Goal: Answer question/provide support: Share knowledge or assist other users

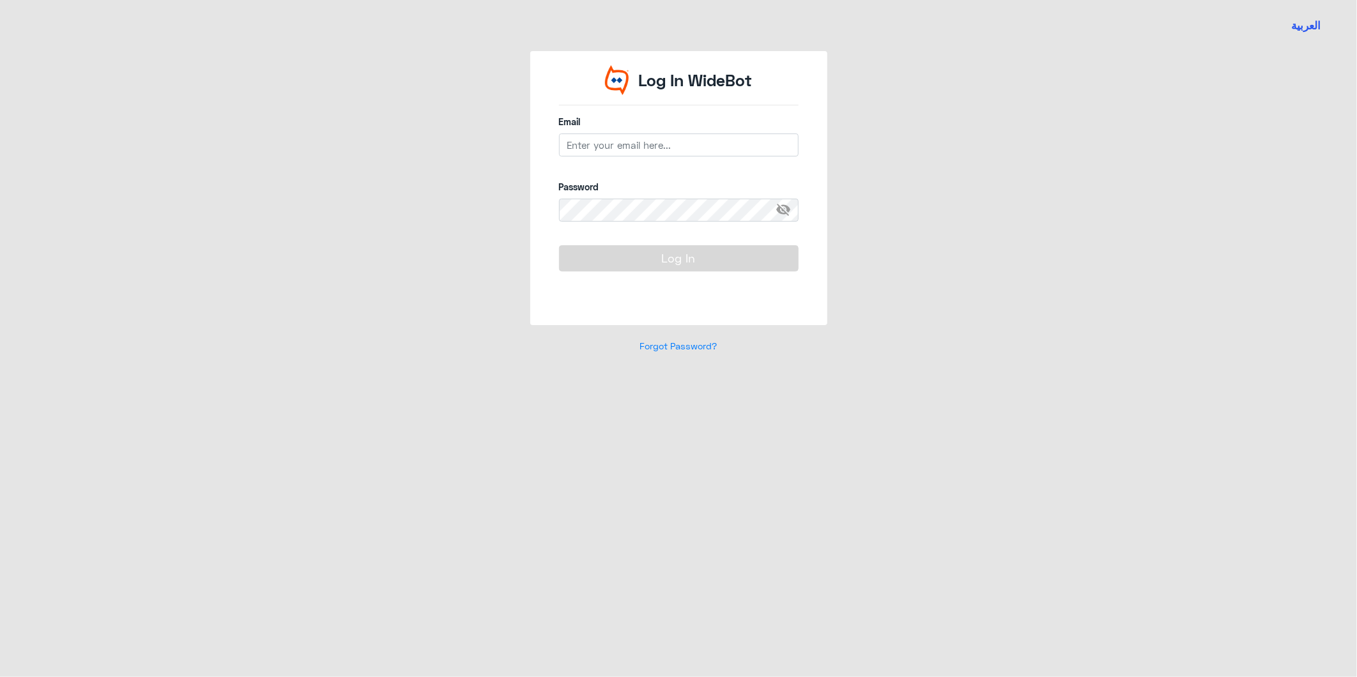
type input "[EMAIL_ADDRESS][DOMAIN_NAME]"
drag, startPoint x: 630, startPoint y: 238, endPoint x: 637, endPoint y: 254, distance: 18.0
click at [631, 241] on form "Email [EMAIL_ADDRESS][DOMAIN_NAME] Password visibility_off Log In" at bounding box center [679, 208] width 240 height 186
click at [650, 272] on div "Log In" at bounding box center [679, 273] width 240 height 56
click at [649, 261] on button "Log In" at bounding box center [679, 258] width 240 height 26
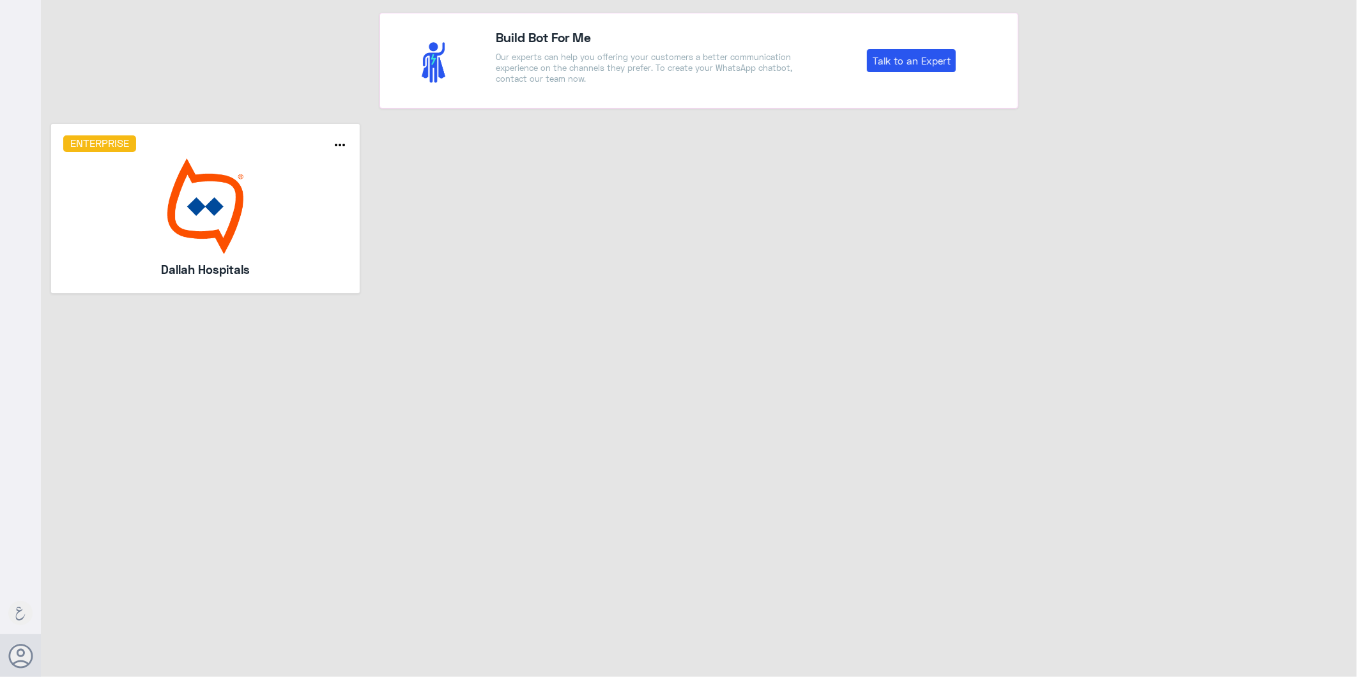
click at [166, 202] on img at bounding box center [205, 207] width 285 height 96
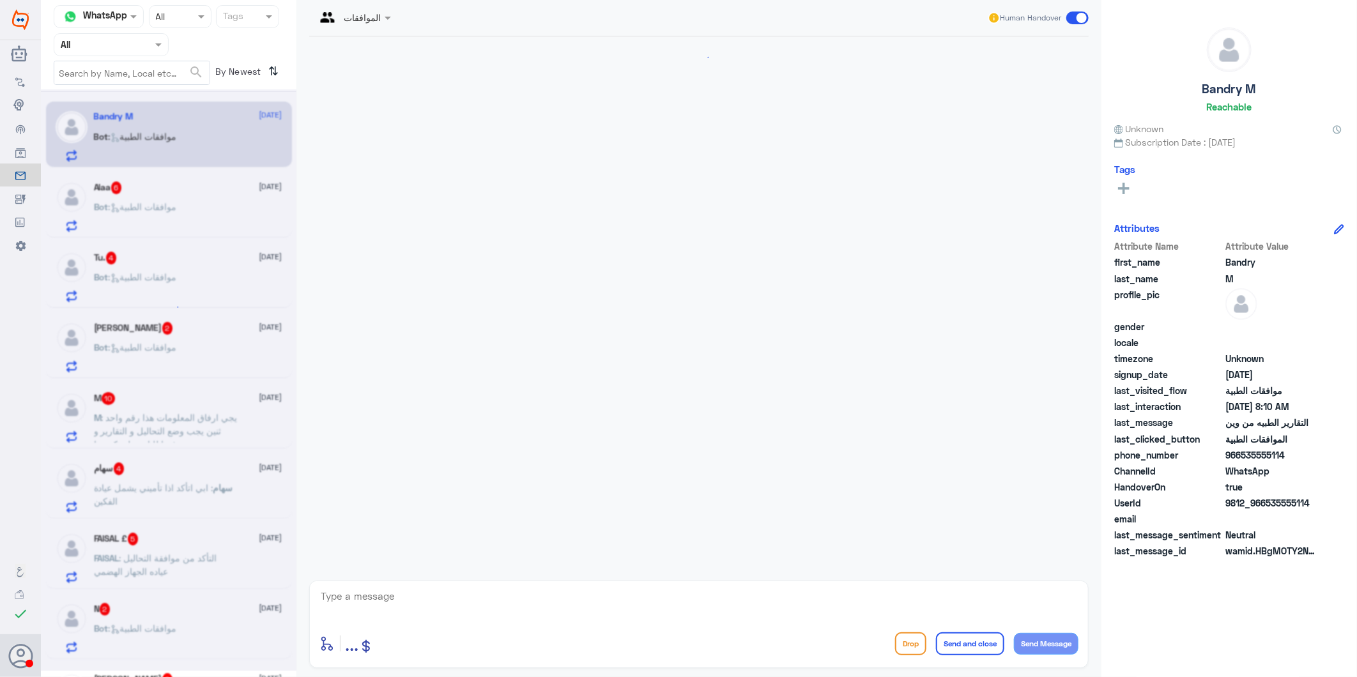
scroll to position [323, 0]
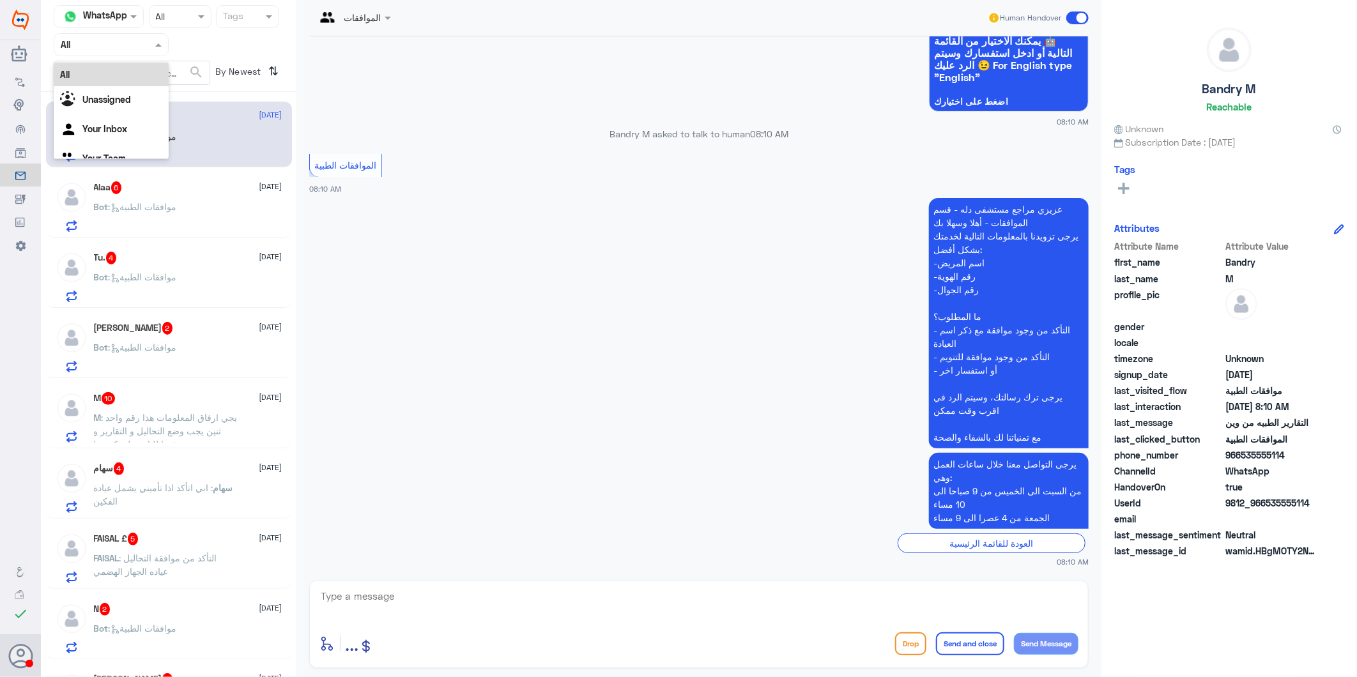
click at [120, 46] on input "text" at bounding box center [96, 44] width 70 height 15
click at [119, 150] on div "Your Team" at bounding box center [111, 159] width 115 height 29
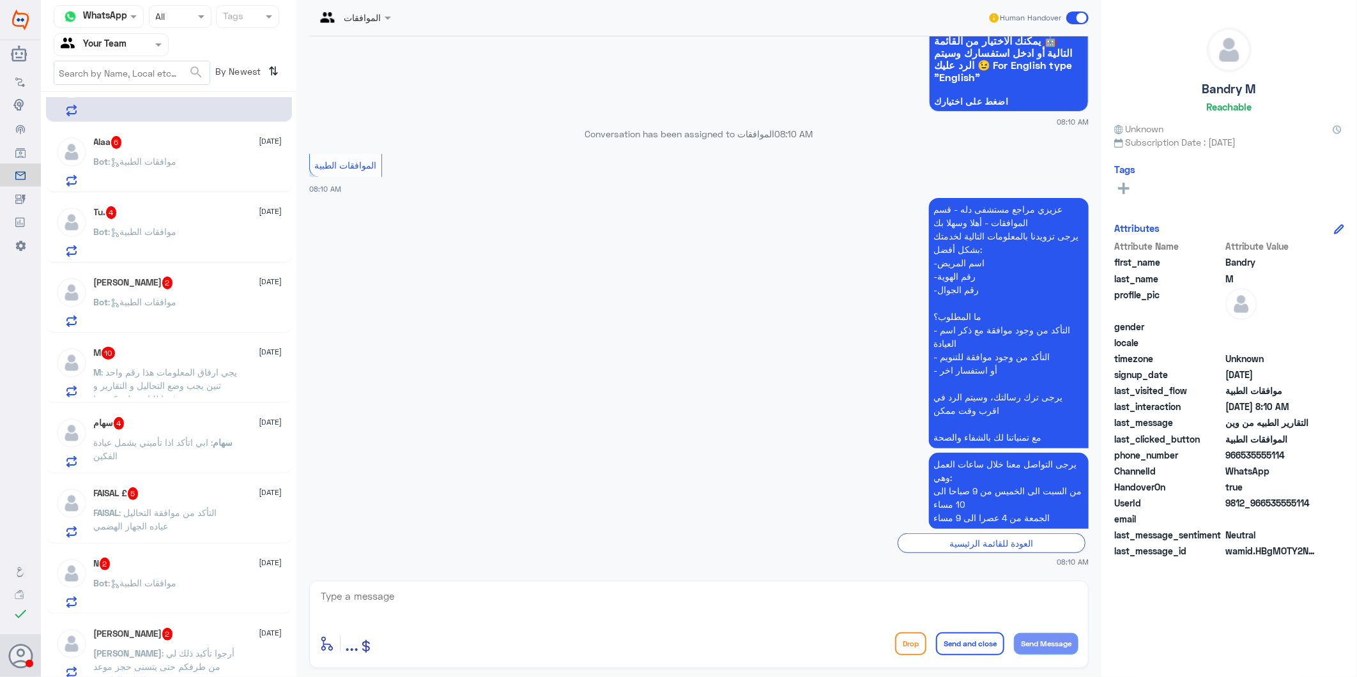
scroll to position [71, 0]
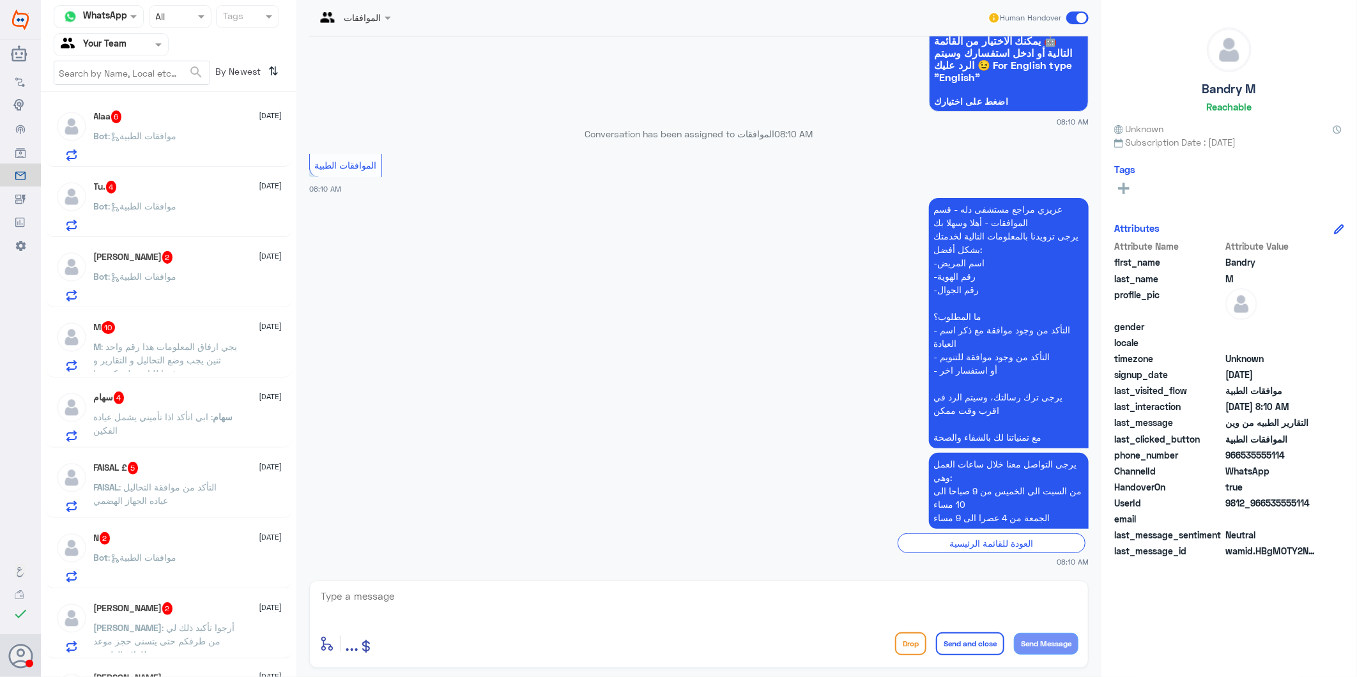
click at [177, 546] on div "N 2 [DATE] Bot : موافقات الطبية" at bounding box center [188, 557] width 189 height 50
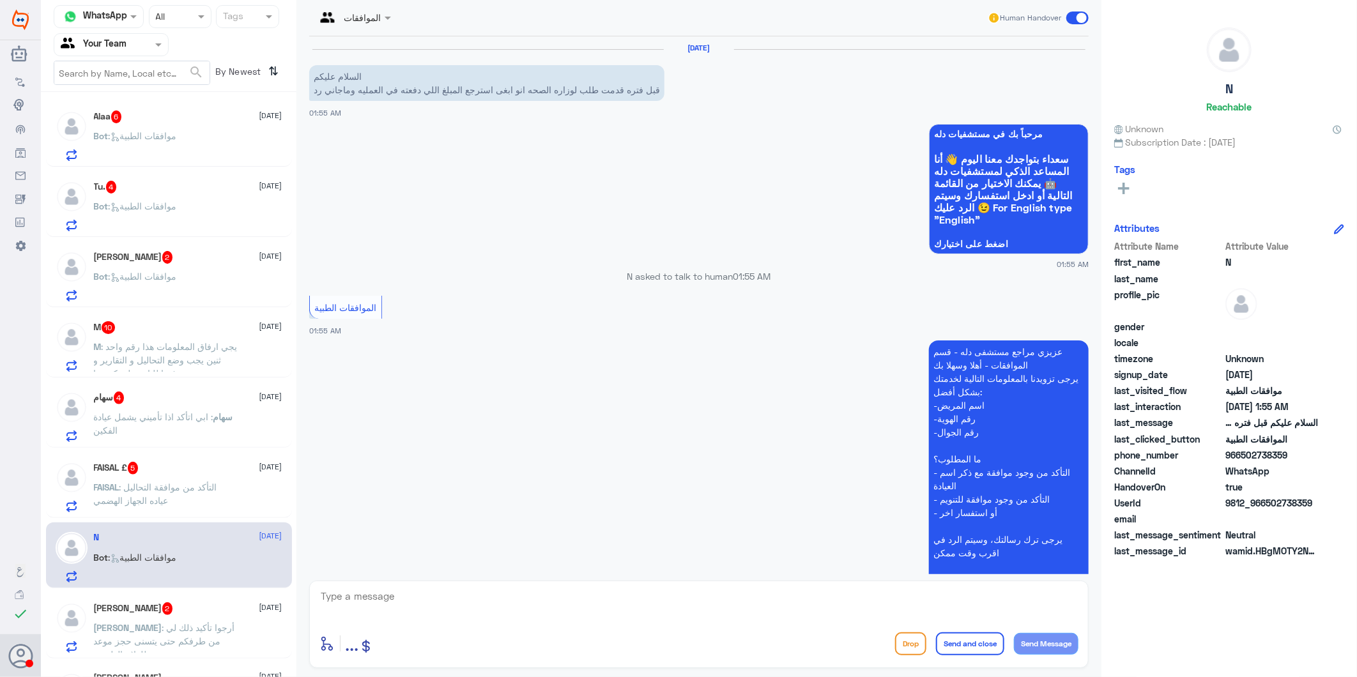
click at [911, 646] on button "Drop" at bounding box center [910, 644] width 31 height 23
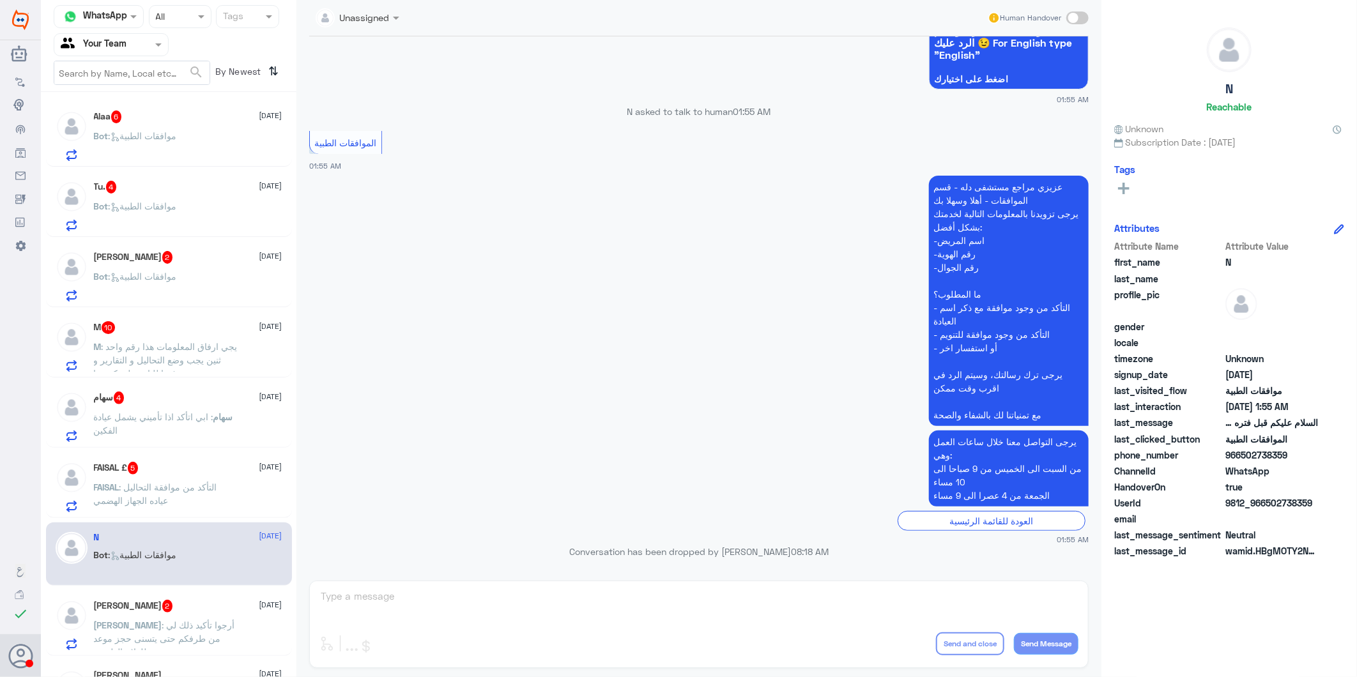
click at [182, 486] on span ": التأكد من موافقة التحاليل عياده الجهاز الهضمي" at bounding box center [155, 494] width 123 height 24
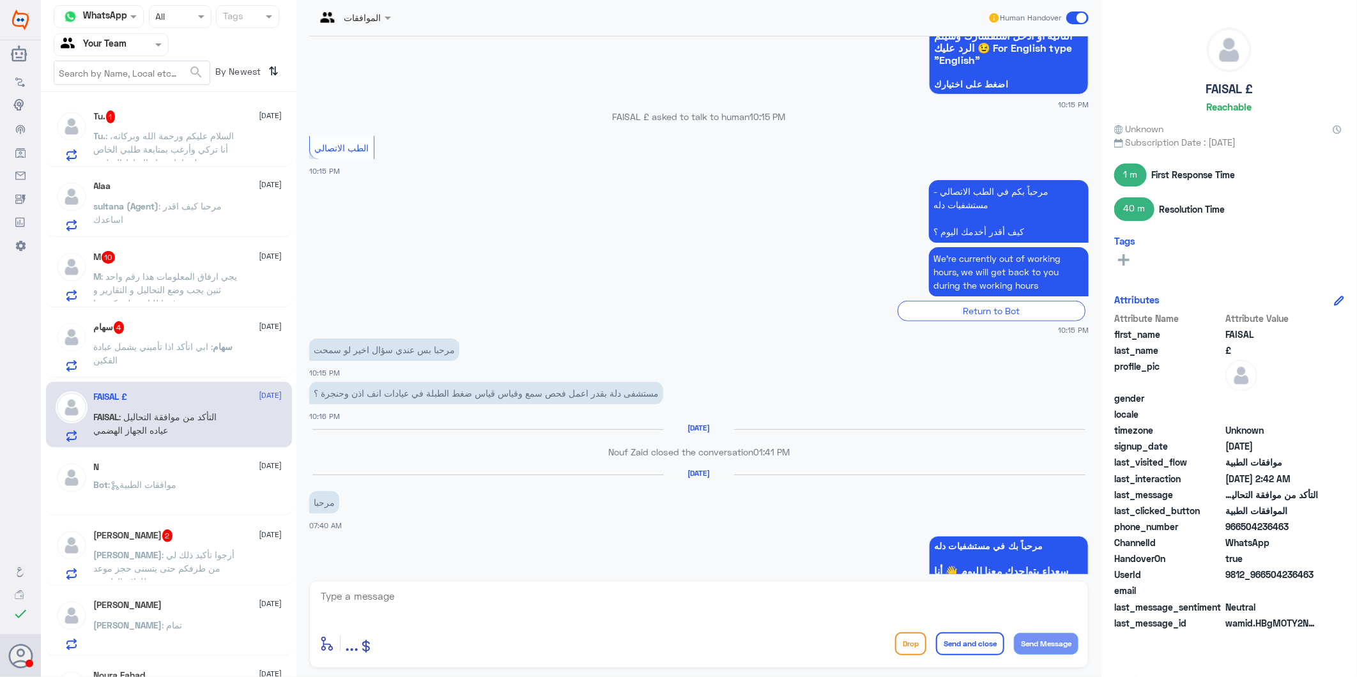
scroll to position [1847, 0]
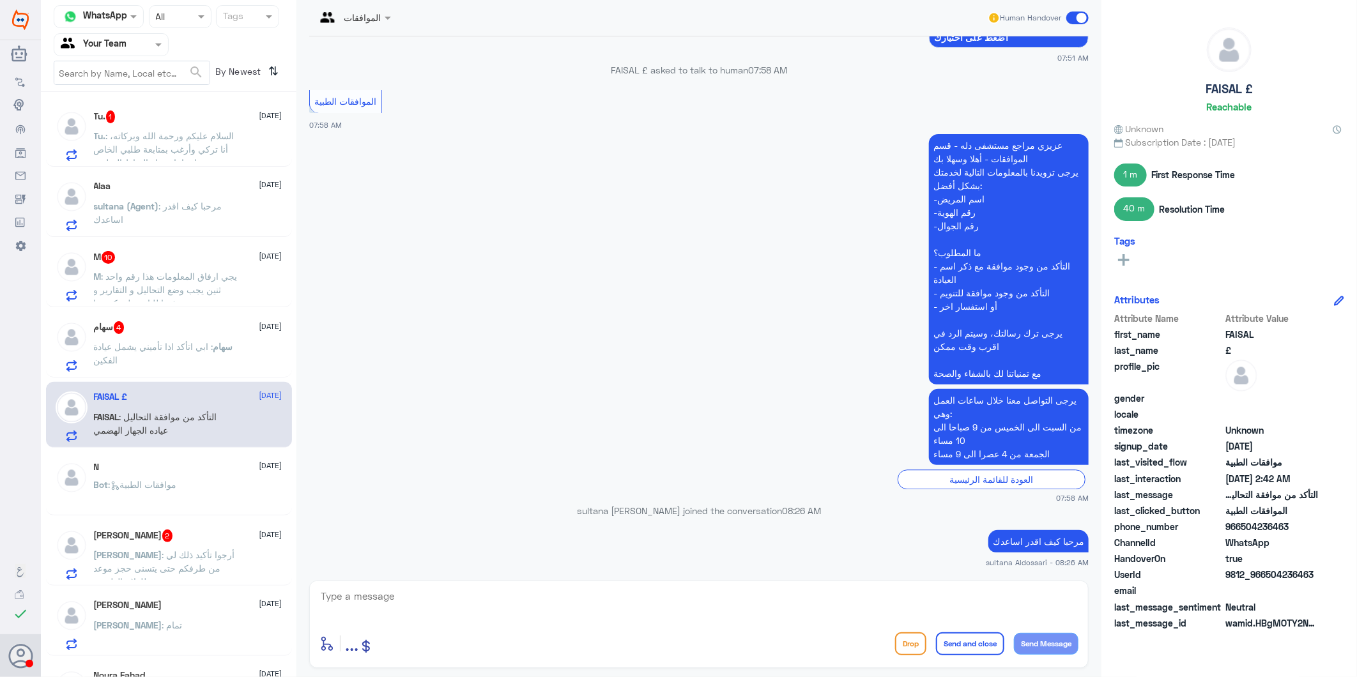
click at [195, 356] on p "سهام : ابي اتأكد اذا تأميني يشمل عيادة الفكين" at bounding box center [166, 356] width 144 height 32
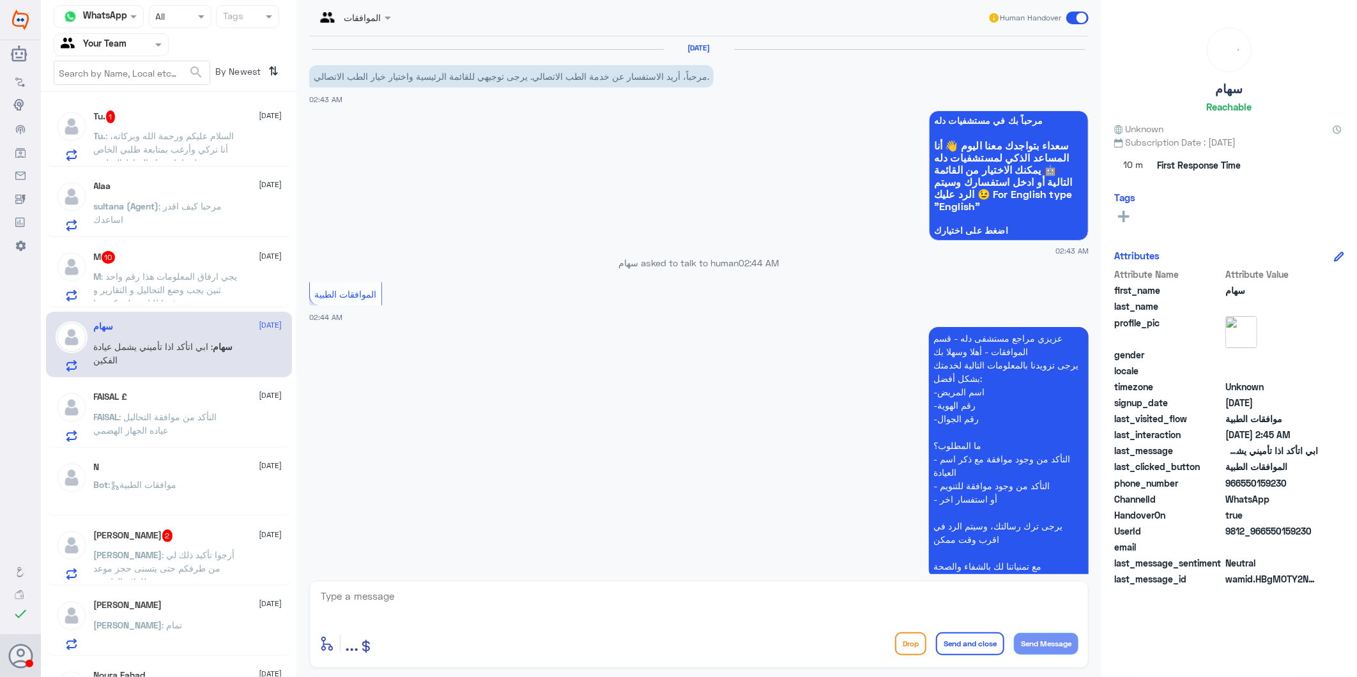
scroll to position [244, 0]
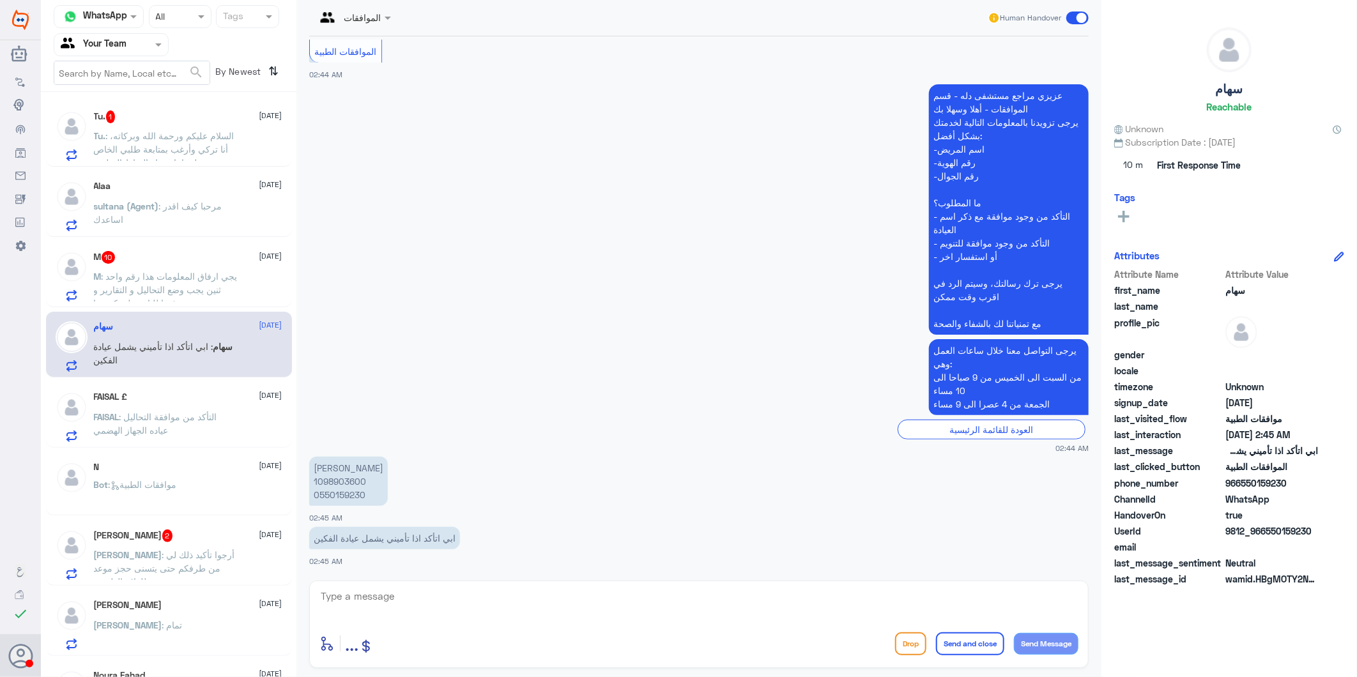
click at [337, 476] on p "[PERSON_NAME] 1098903600 0550159230" at bounding box center [348, 481] width 79 height 49
click at [470, 457] on app-msgs-text "[PERSON_NAME] 1098903600 0550159230" at bounding box center [699, 482] width 780 height 50
click at [155, 284] on span ": يجي ارفاق المعلومات هذا رقم واحد ثنين يجب وضع التحاليل و التقارير و رفعها للت…" at bounding box center [166, 290] width 144 height 38
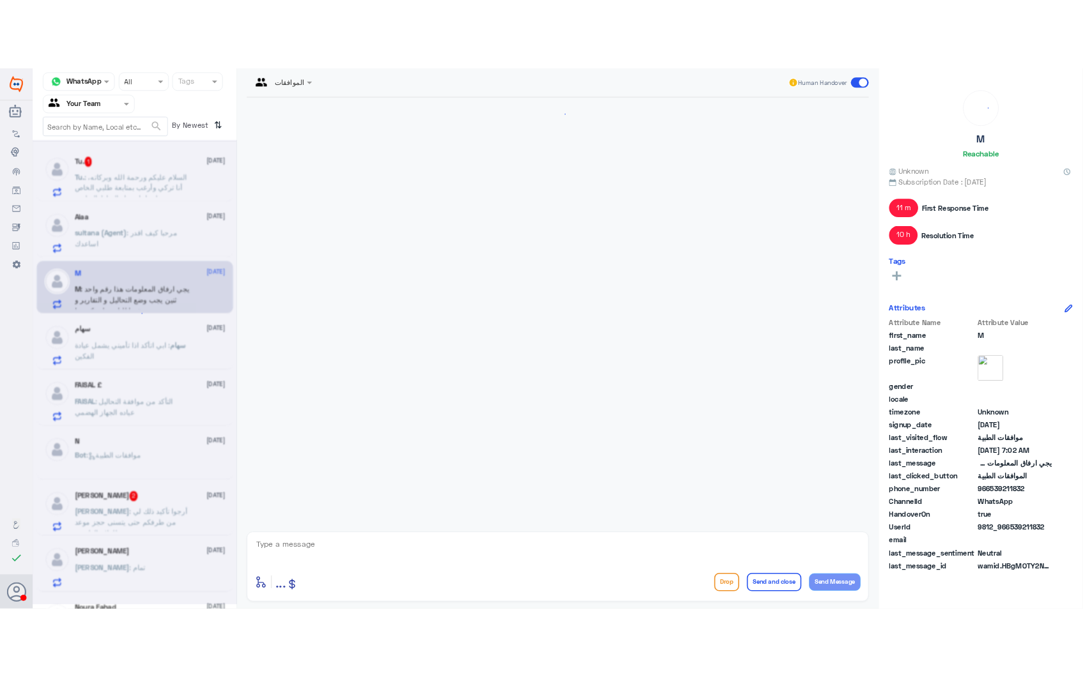
scroll to position [1262, 0]
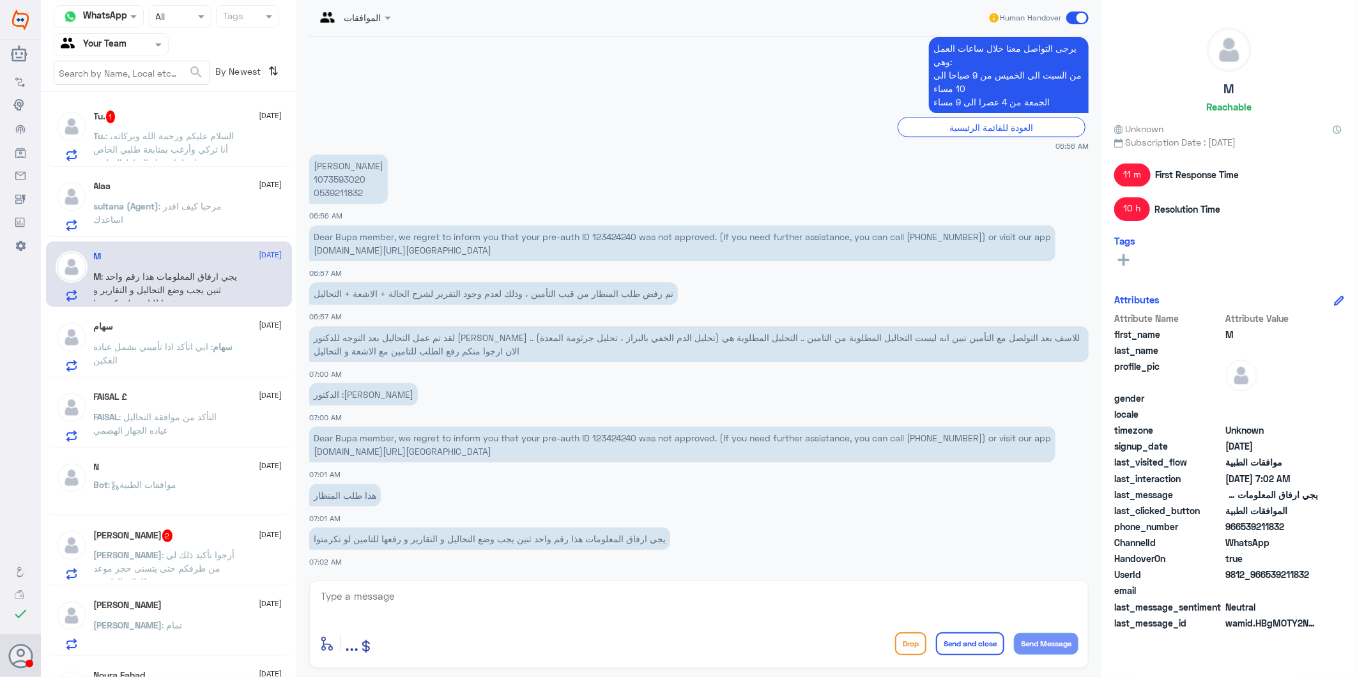
click at [346, 171] on p "[PERSON_NAME] 1073593020 0539211832" at bounding box center [348, 179] width 79 height 49
click at [347, 176] on p "[PERSON_NAME] 1073593020 0539211832" at bounding box center [348, 179] width 79 height 49
copy p "1073593020"
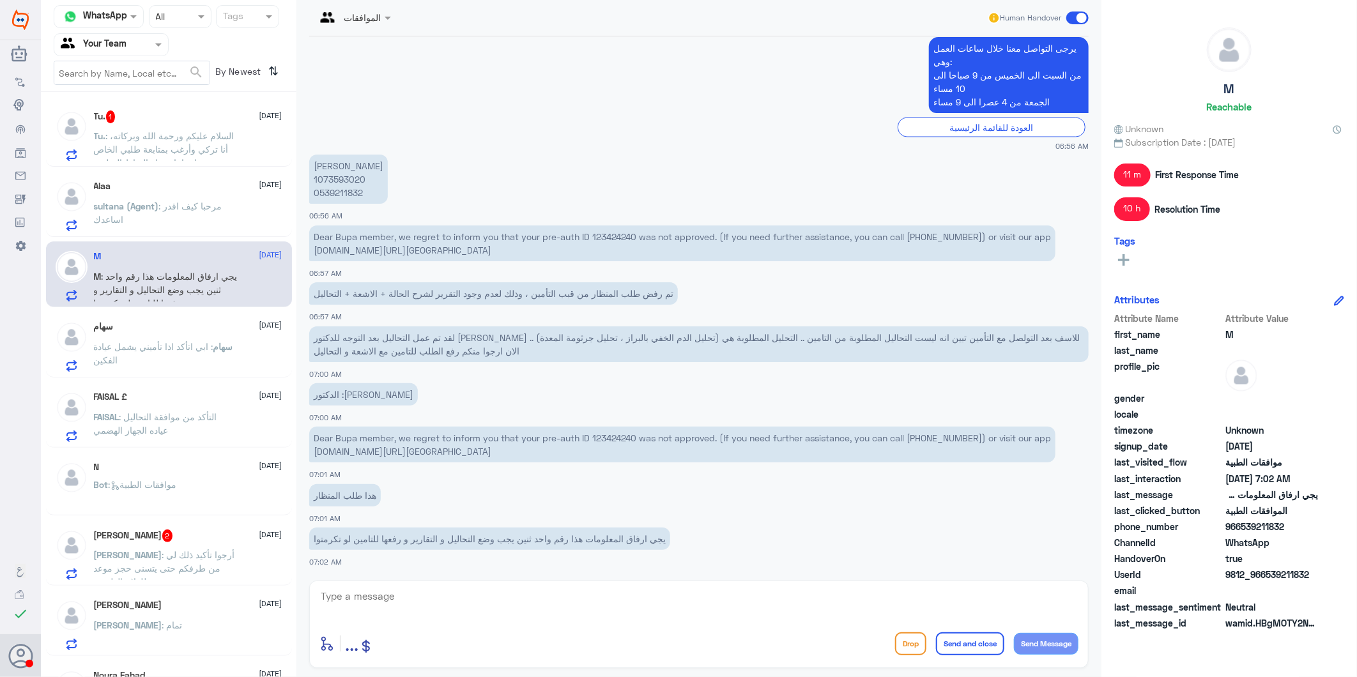
drag, startPoint x: 347, startPoint y: 176, endPoint x: 483, endPoint y: 234, distance: 147.8
click at [484, 238] on p "Dear Bupa member, we regret to inform you that your pre-auth ID 123424240 was n…" at bounding box center [682, 244] width 746 height 36
click at [619, 232] on p "Dear Bupa member, we regret to inform you that your pre-auth ID 123424240 was n…" at bounding box center [682, 244] width 746 height 36
copy p "123424240"
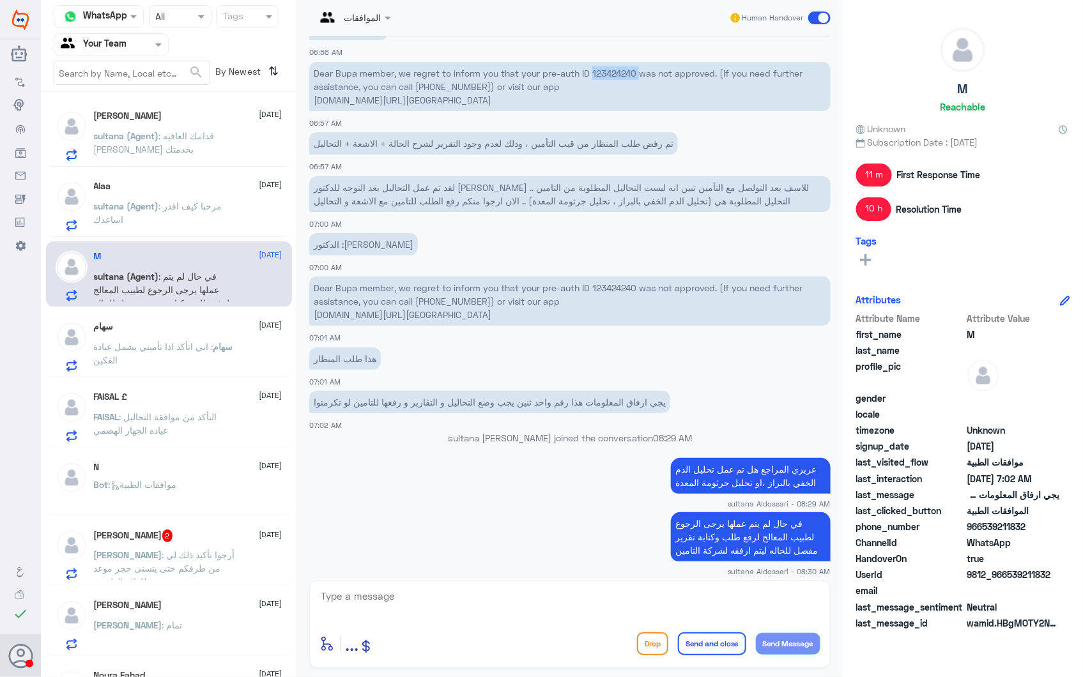
scroll to position [1462, 0]
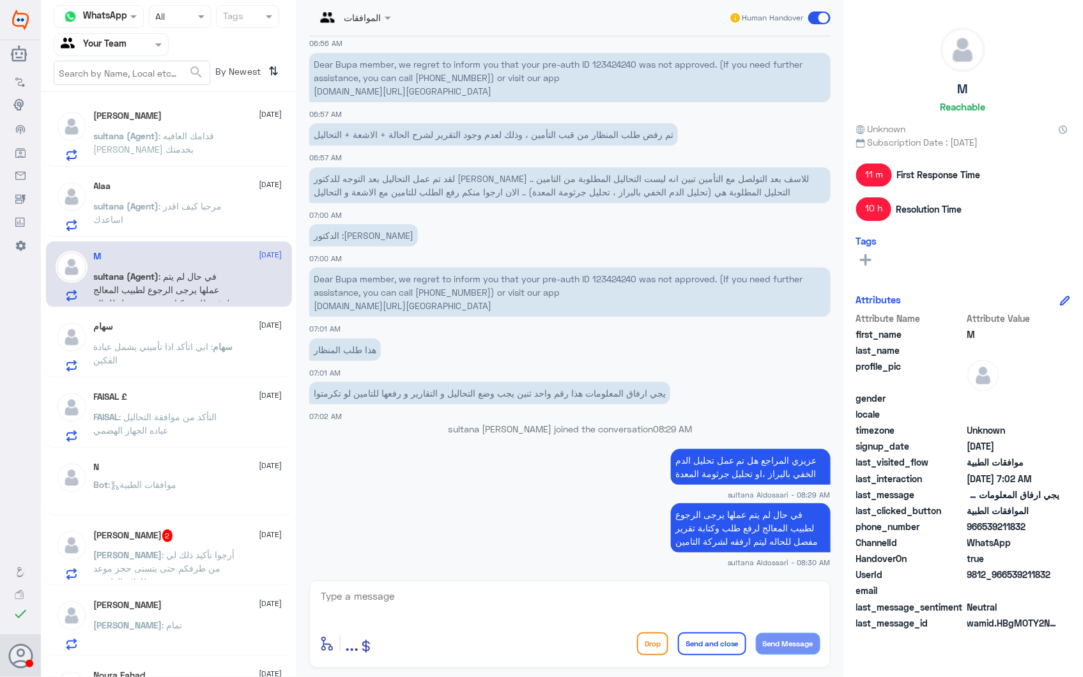
drag, startPoint x: 576, startPoint y: 587, endPoint x: 601, endPoint y: 586, distance: 25.6
click at [576, 586] on div "enter flow name ... Drop Send and close Send Message" at bounding box center [570, 625] width 522 height 88
click at [167, 190] on div "Alaa [DATE]" at bounding box center [188, 186] width 189 height 11
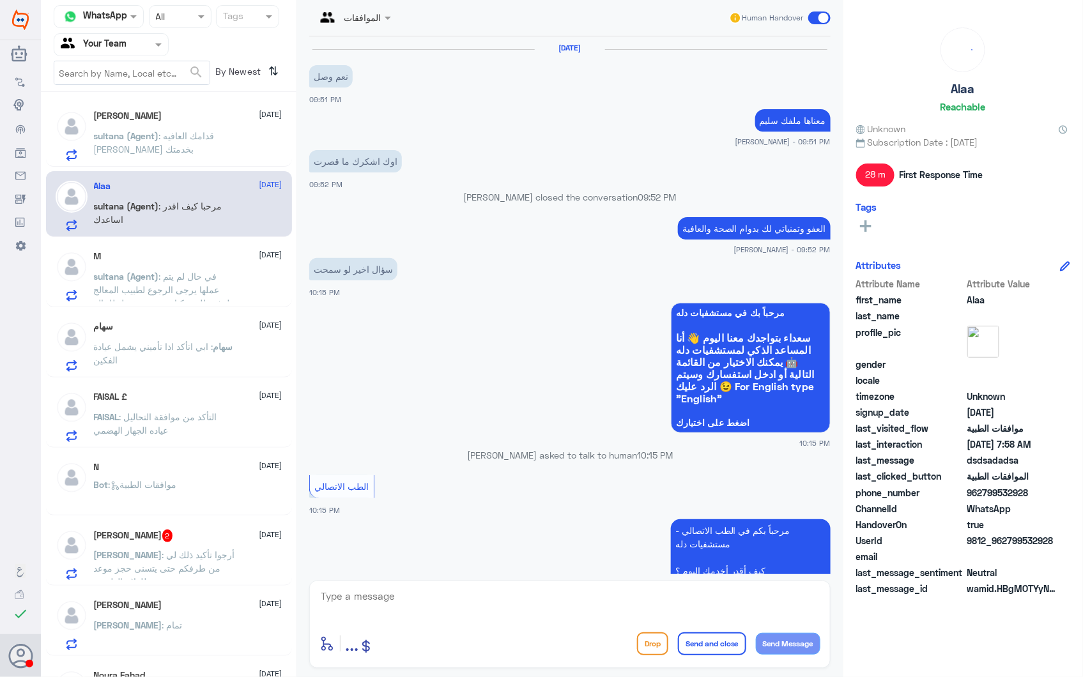
scroll to position [1748, 0]
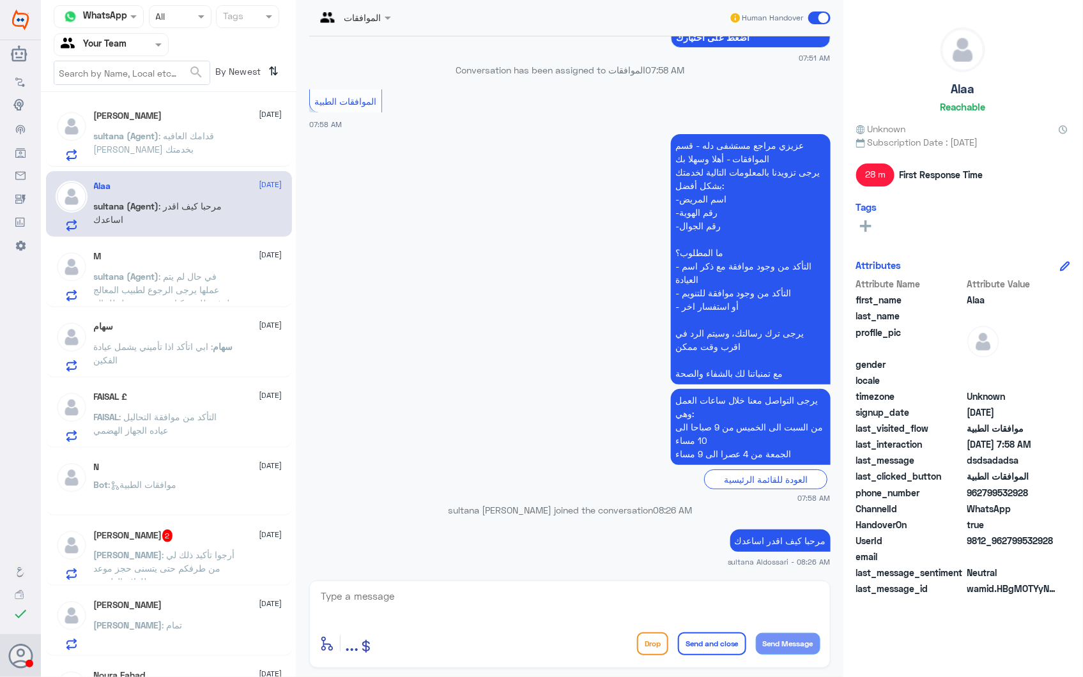
click at [192, 133] on span ": قدامك العافيه [PERSON_NAME] بخدمتك" at bounding box center [154, 142] width 121 height 24
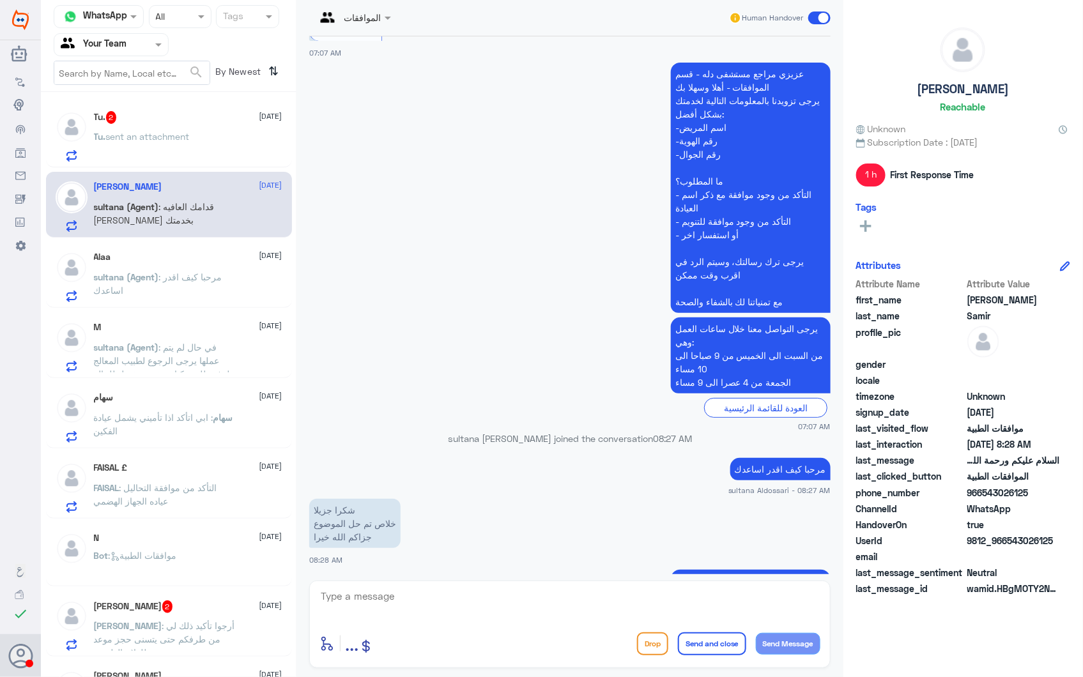
click at [164, 148] on p "Tu. sent an attachment" at bounding box center [142, 146] width 96 height 32
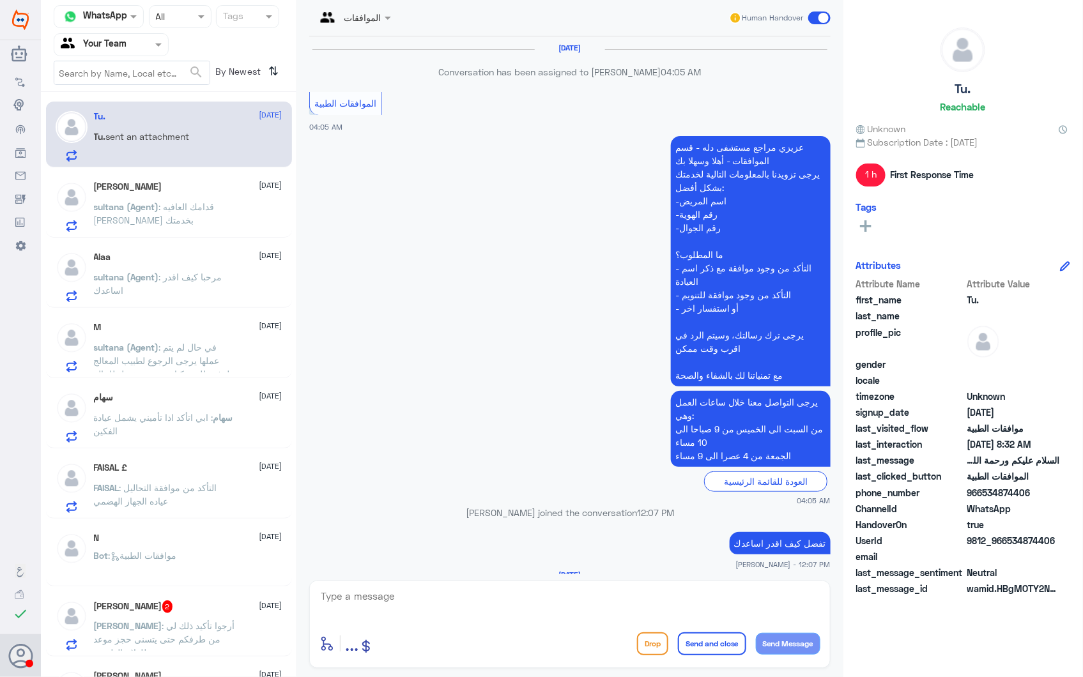
scroll to position [2768, 0]
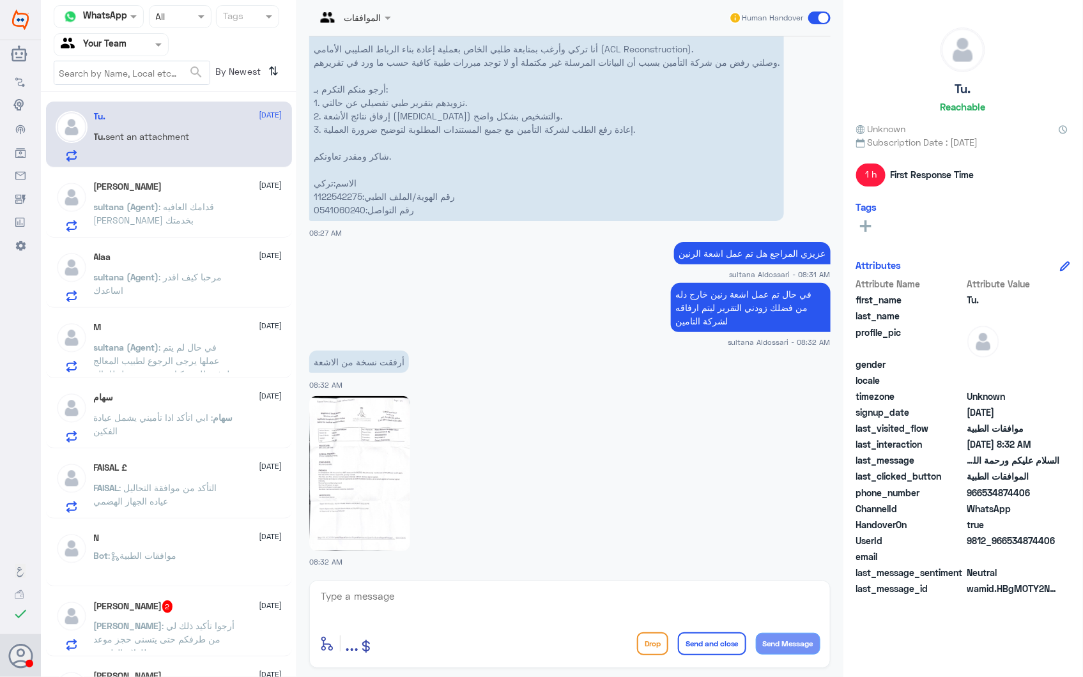
click at [350, 451] on div at bounding box center [570, 473] width 522 height 157
click at [372, 440] on img at bounding box center [359, 473] width 101 height 155
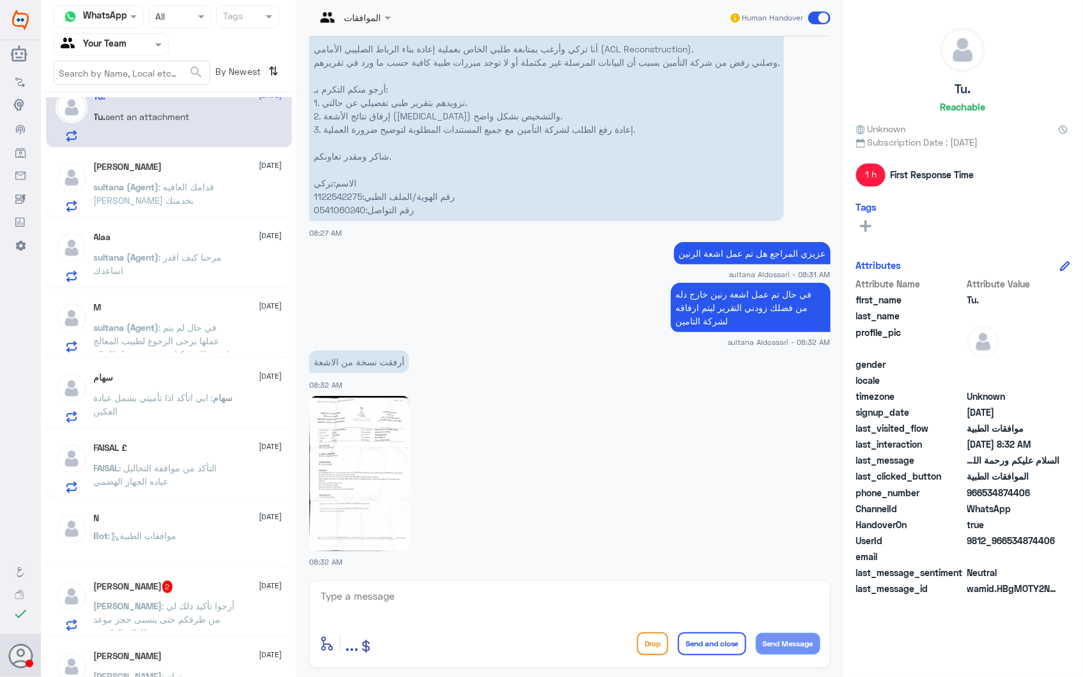
scroll to position [0, 0]
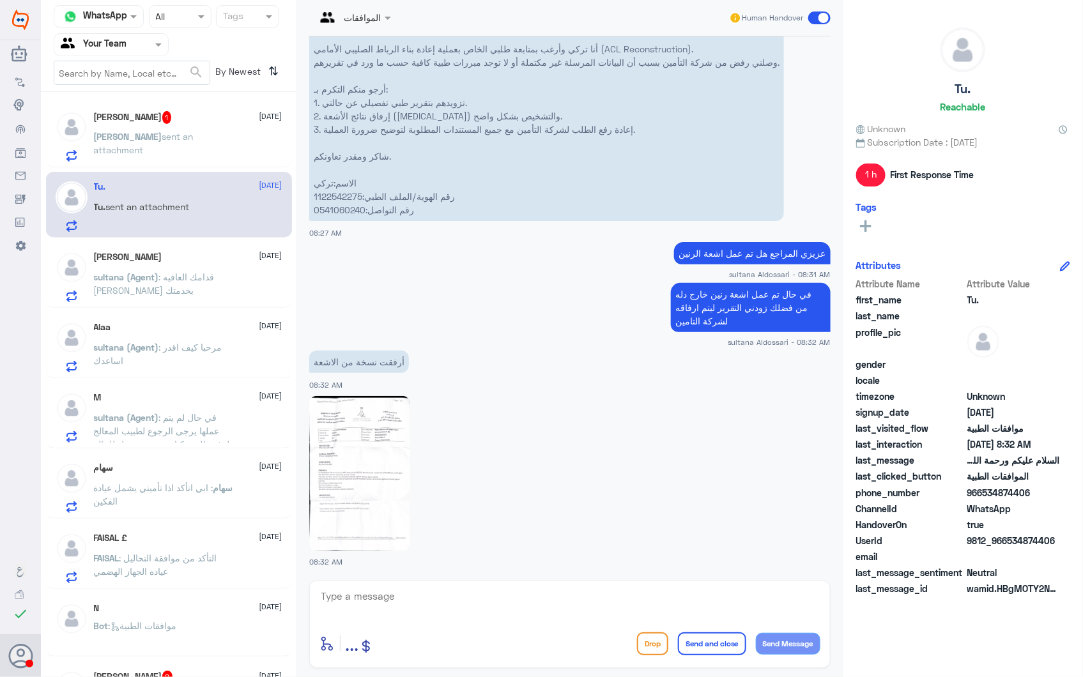
click at [167, 142] on p "[PERSON_NAME] sent an attachment" at bounding box center [166, 146] width 144 height 32
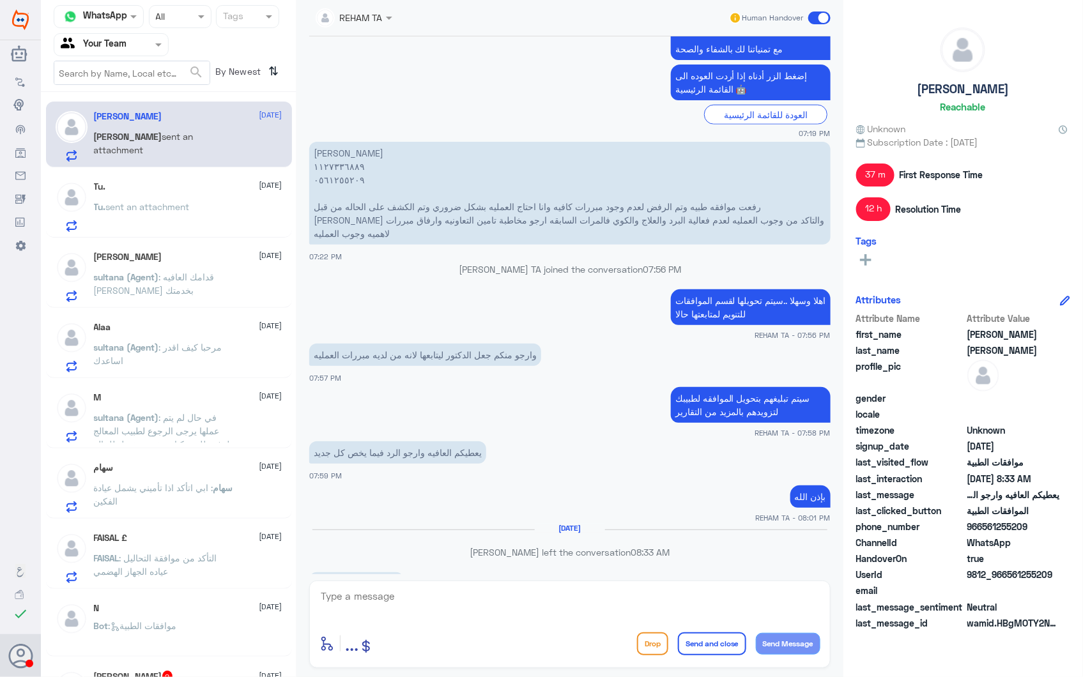
scroll to position [500, 0]
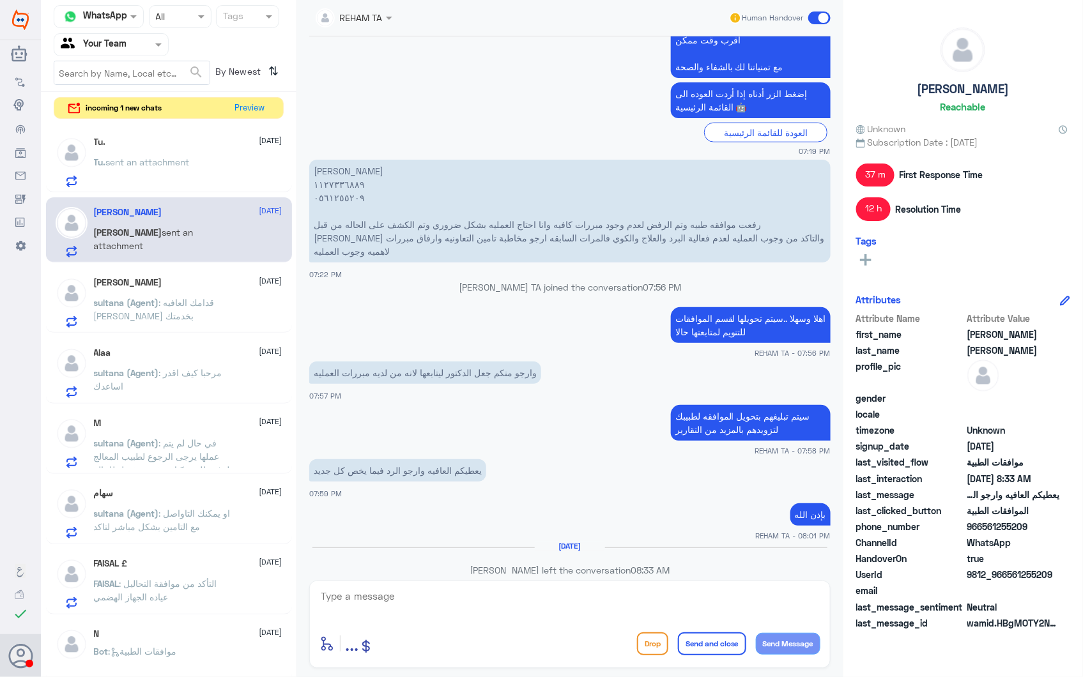
click at [166, 451] on span ": في حال لم يتم عملها يرجى الرجوع لطبيب المعالج لرفع طلب وكتابة تقرير مفصل للحا…" at bounding box center [162, 463] width 136 height 51
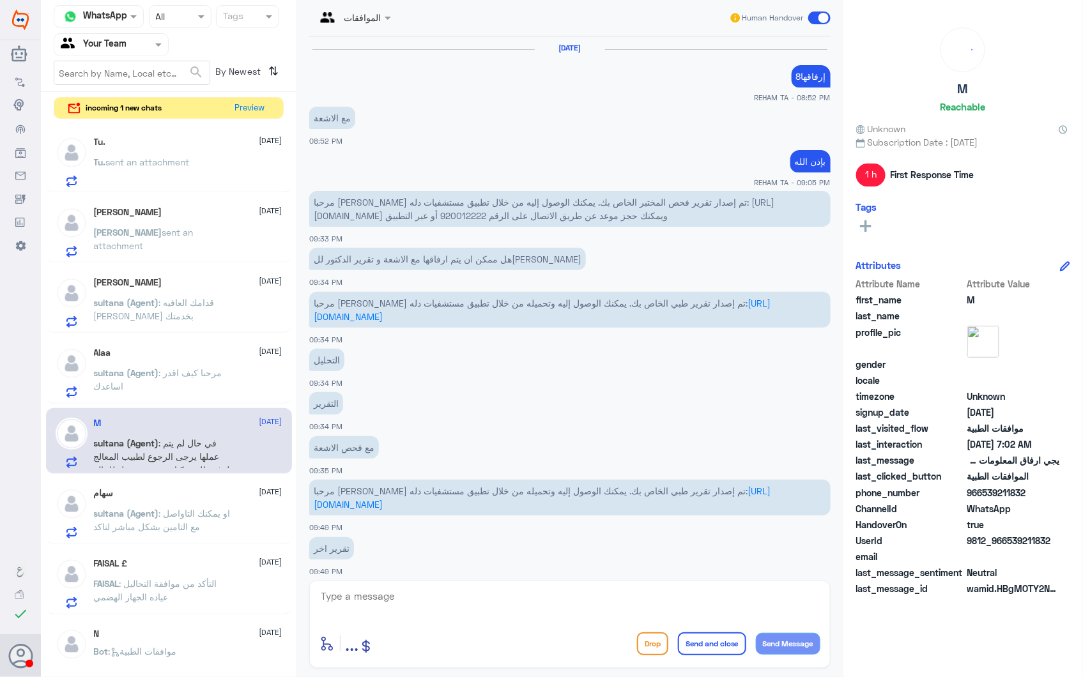
scroll to position [1323, 0]
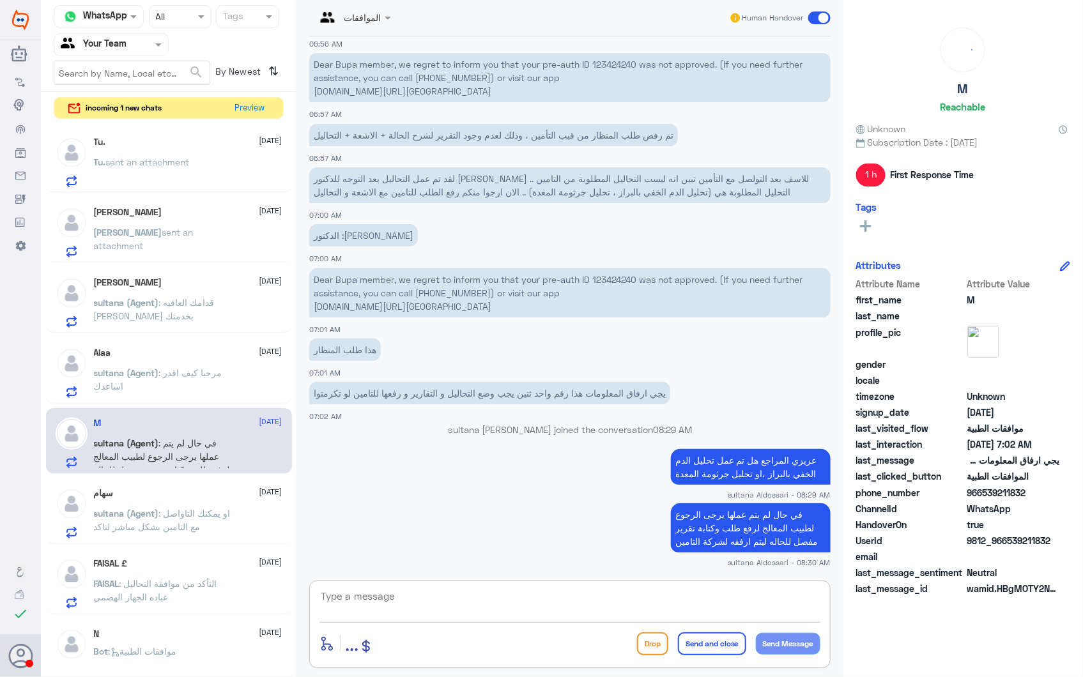
click at [484, 606] on textarea at bounding box center [570, 603] width 501 height 31
type textarea "م"
type textarea "تمت متابعة حالتكم وهي الان موافقة"
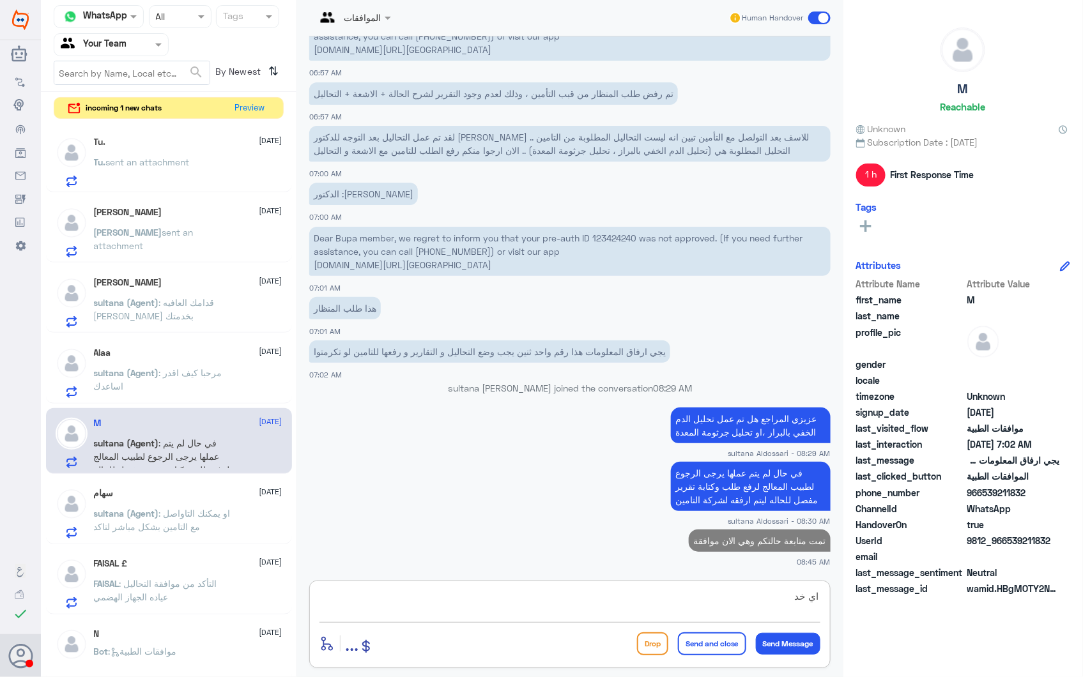
scroll to position [1360, 0]
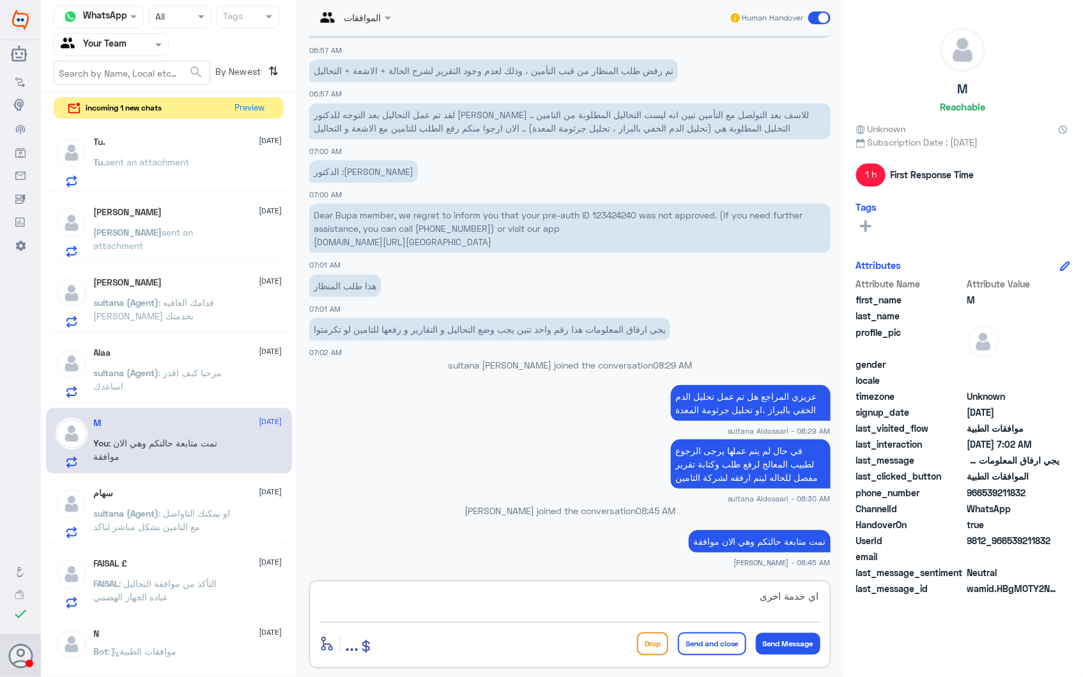
type textarea "اي خدمة اخرى؟"
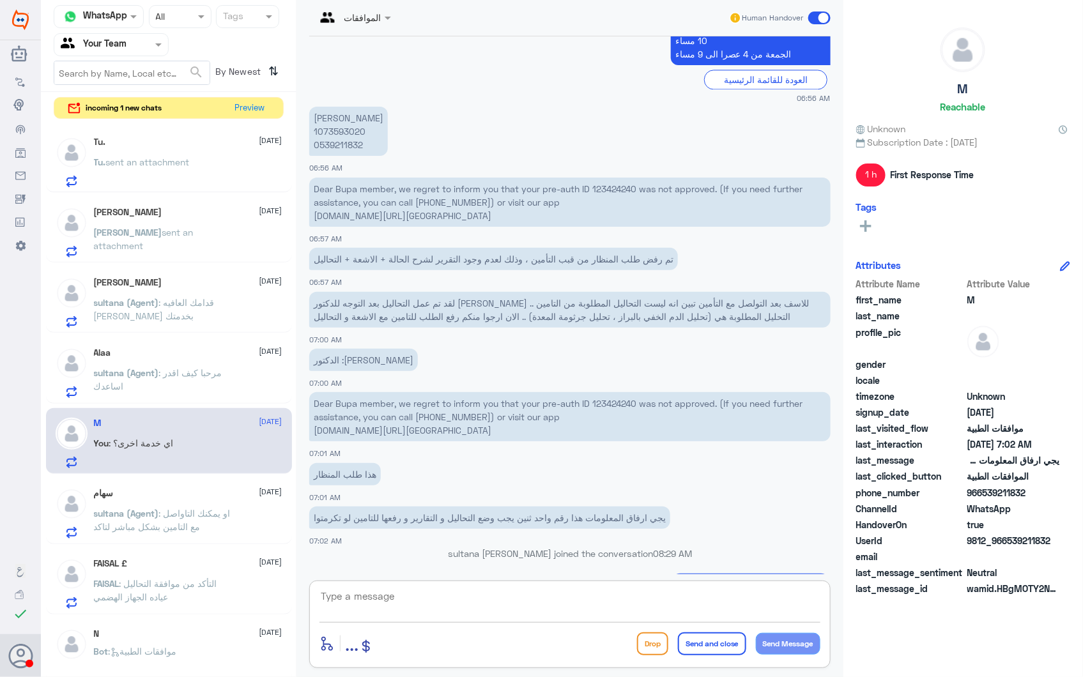
scroll to position [1402, 0]
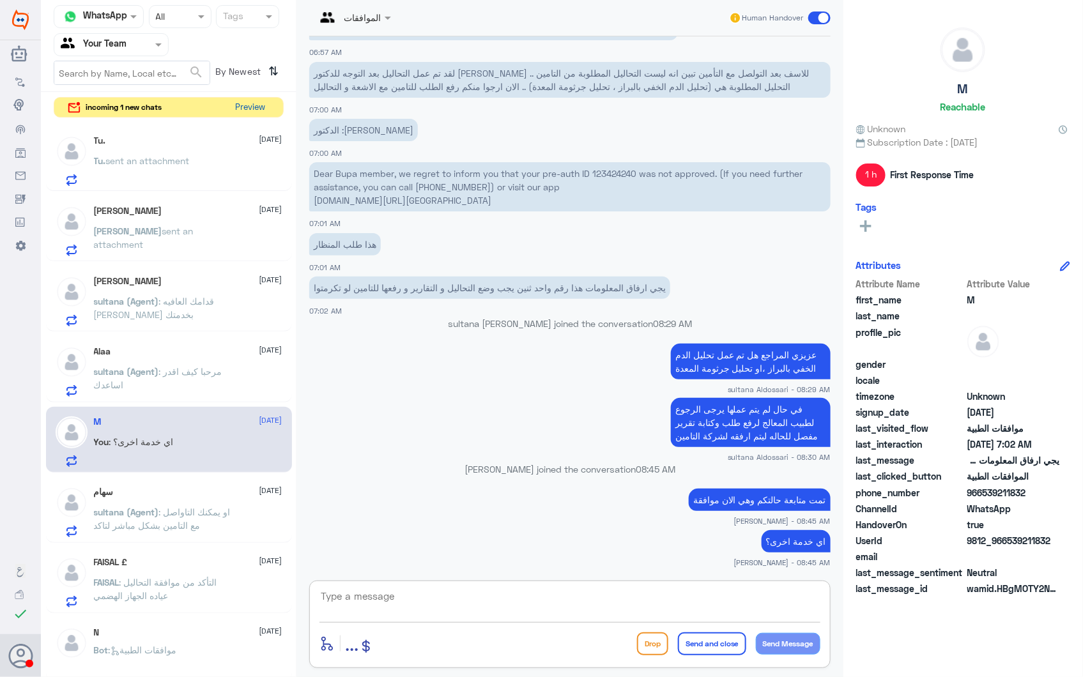
click at [247, 105] on button "Preview" at bounding box center [251, 108] width 40 height 20
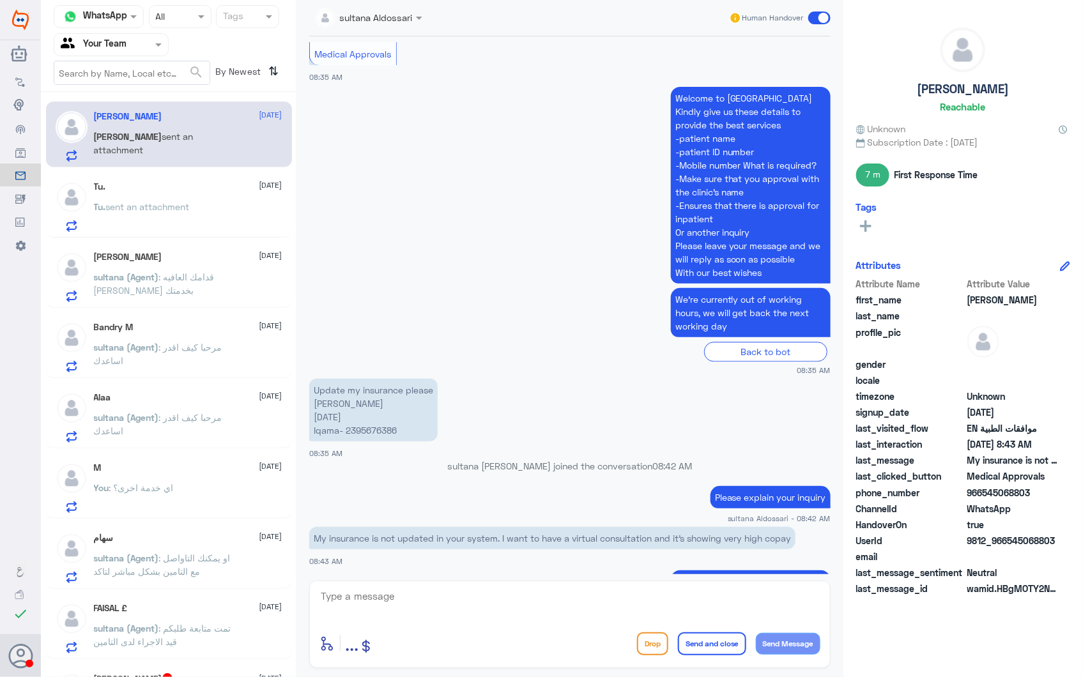
scroll to position [1471, 0]
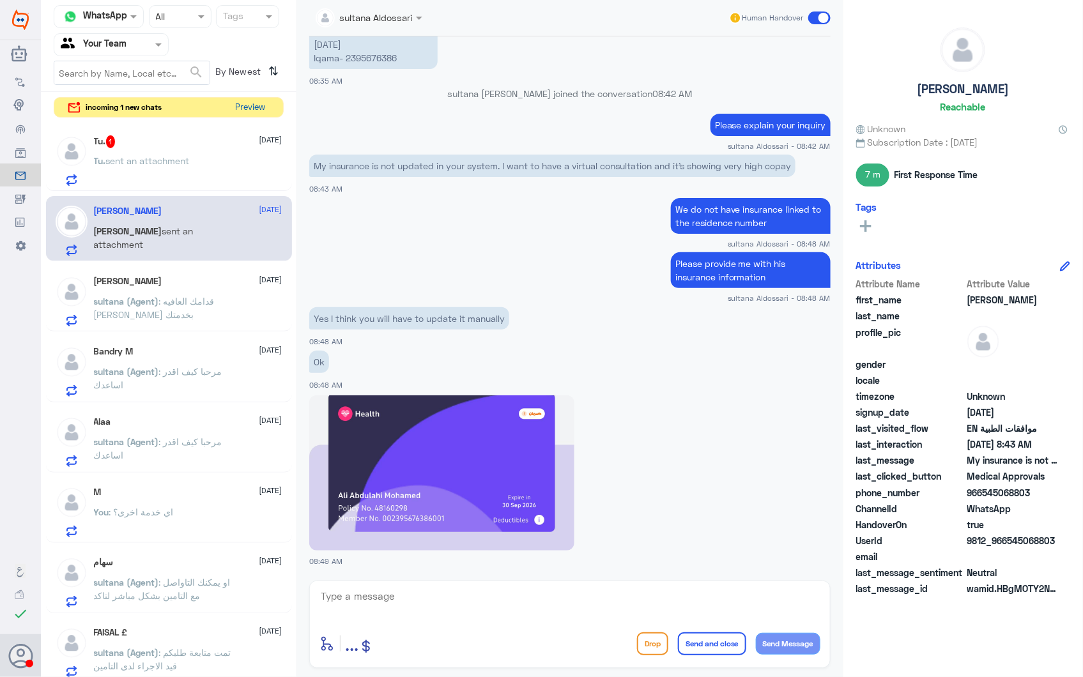
click at [238, 106] on button "Preview" at bounding box center [251, 108] width 40 height 20
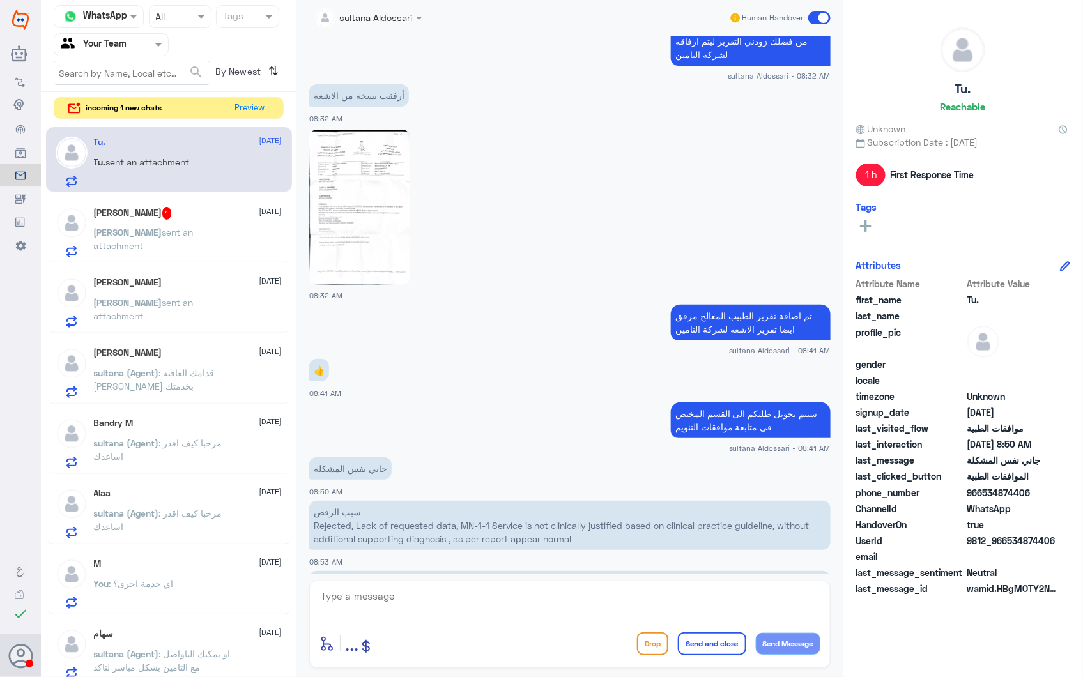
scroll to position [2816, 0]
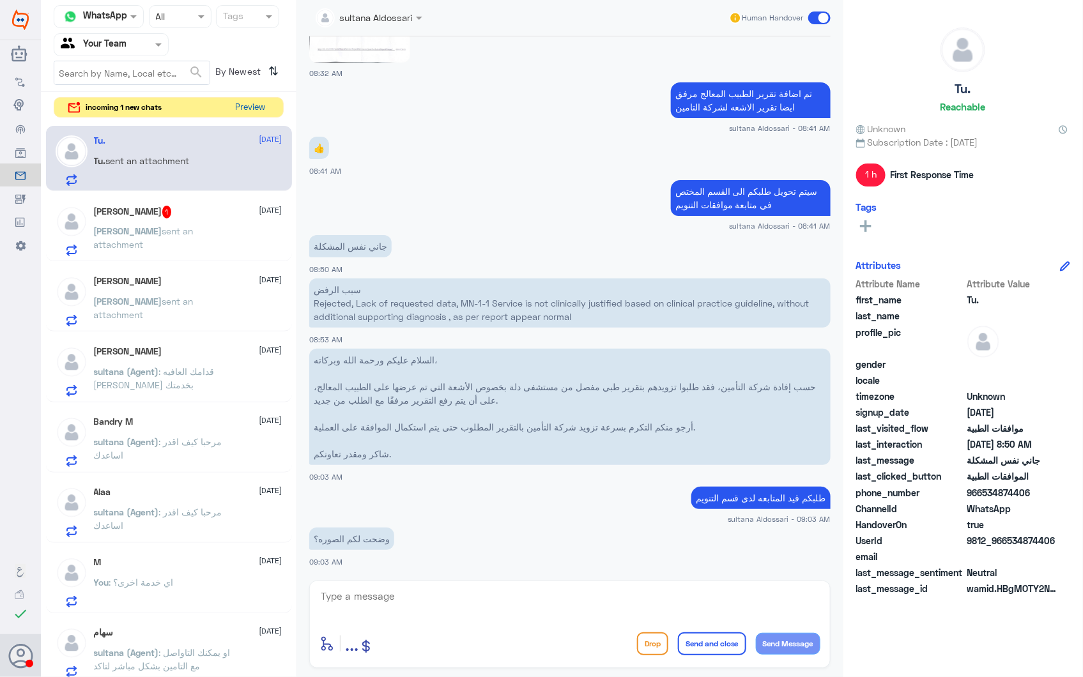
click at [252, 107] on button "Preview" at bounding box center [251, 108] width 40 height 20
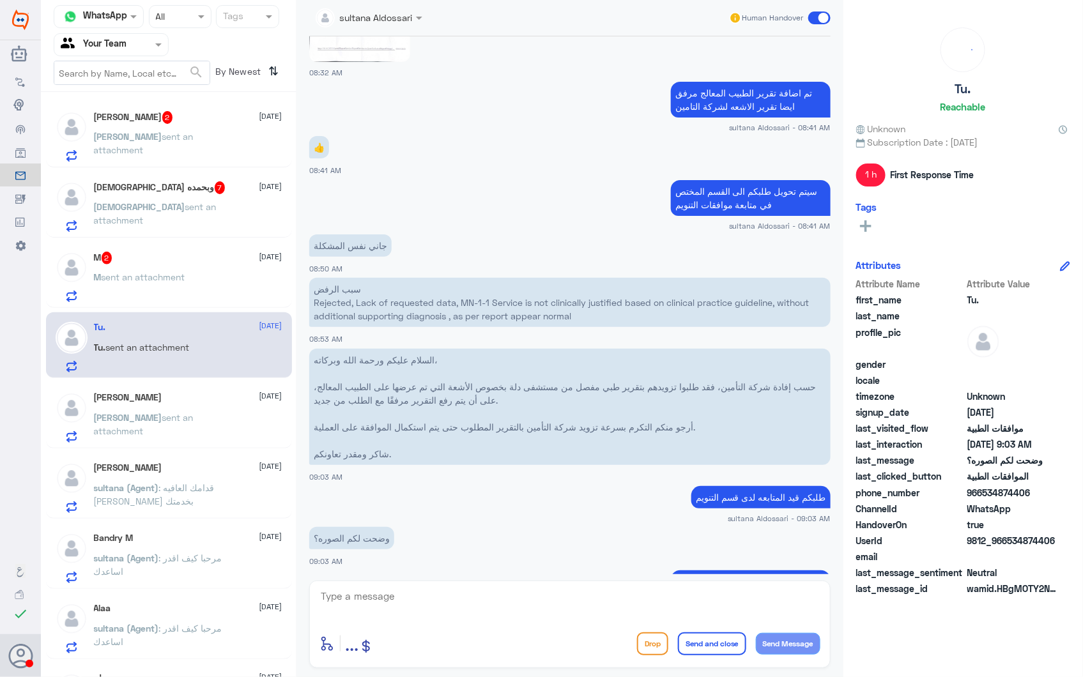
scroll to position [2808, 0]
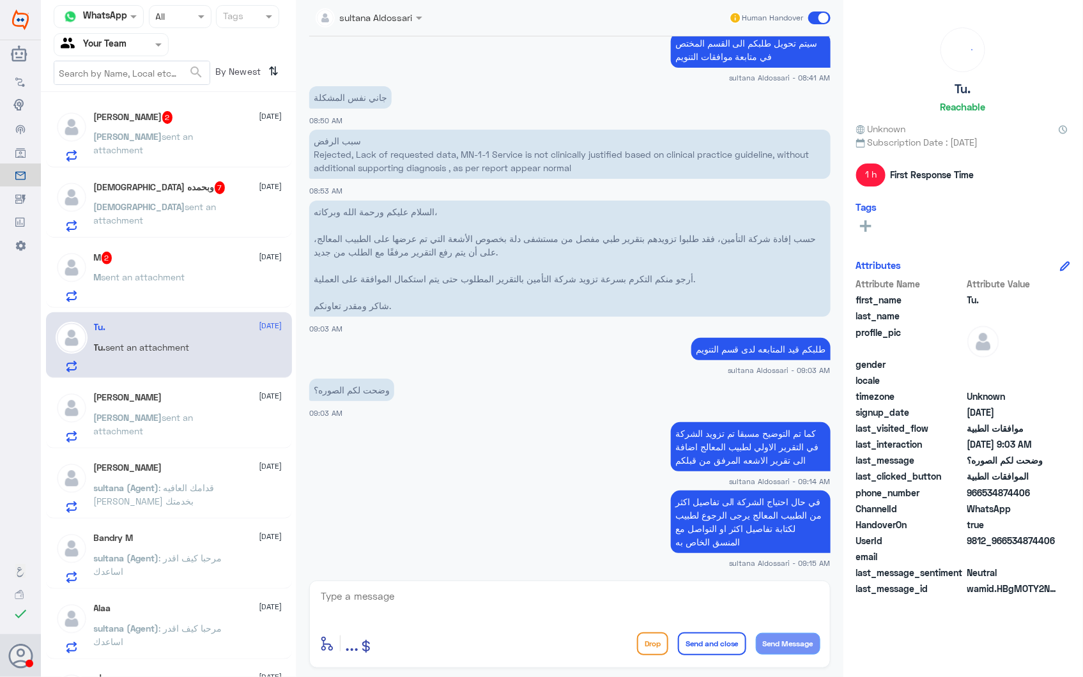
click at [154, 307] on div "M 2 [DATE] M sent an attachment" at bounding box center [169, 275] width 246 height 66
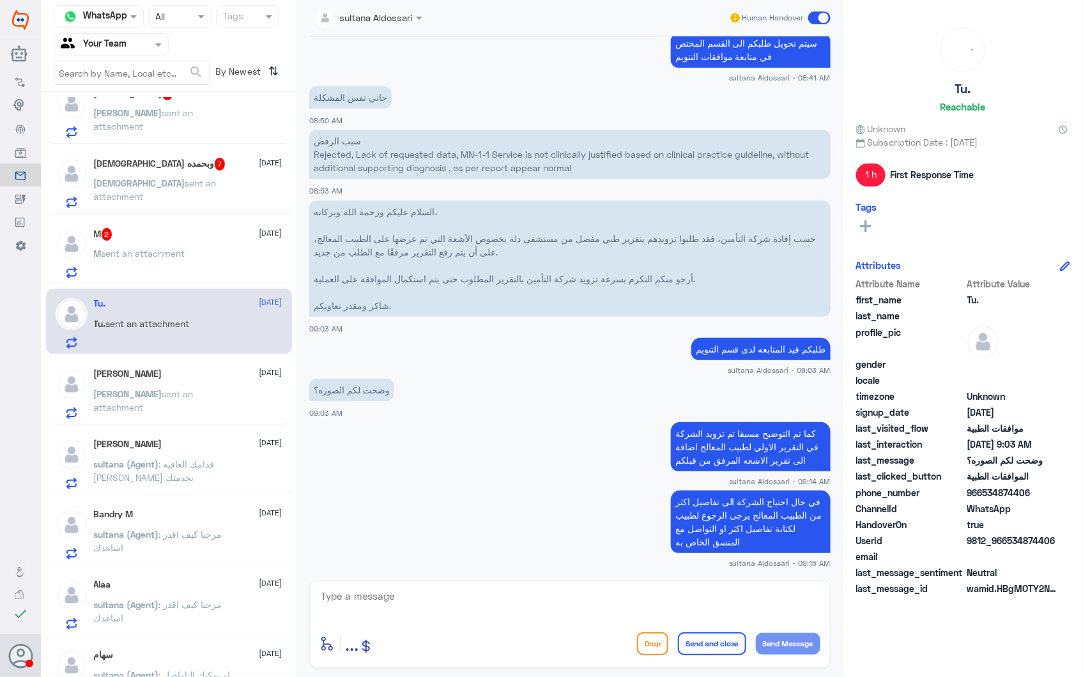
scroll to position [0, 0]
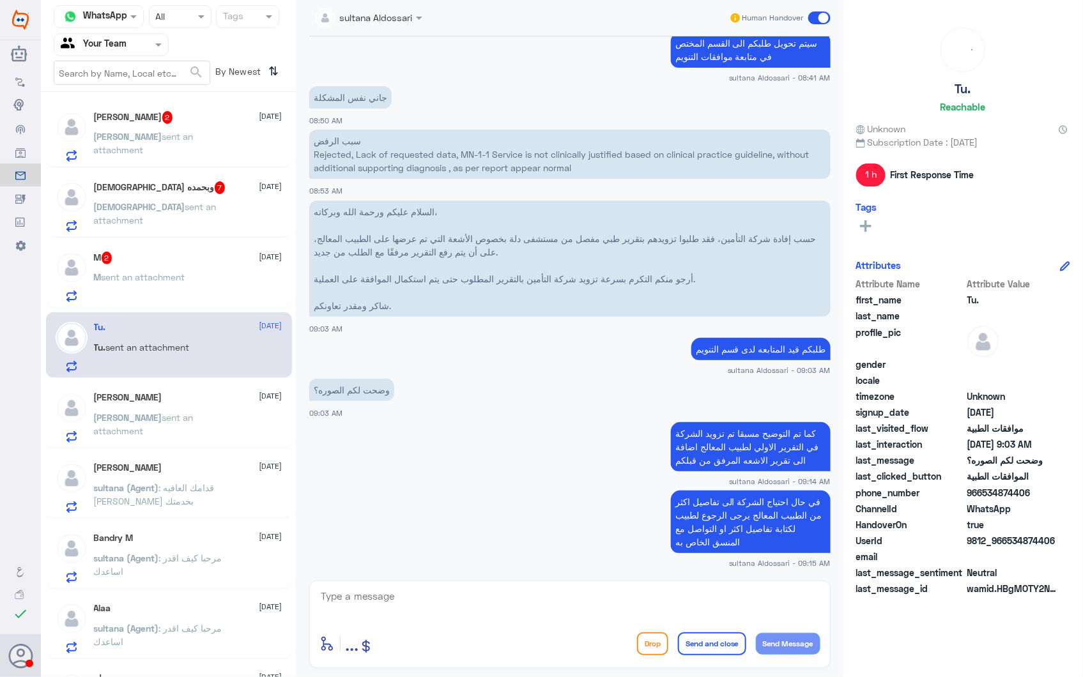
click at [147, 245] on div "M 2 [DATE] M sent an attachment" at bounding box center [169, 275] width 246 height 66
click at [187, 267] on div "M 2 [DATE] M sent an attachment" at bounding box center [188, 277] width 189 height 50
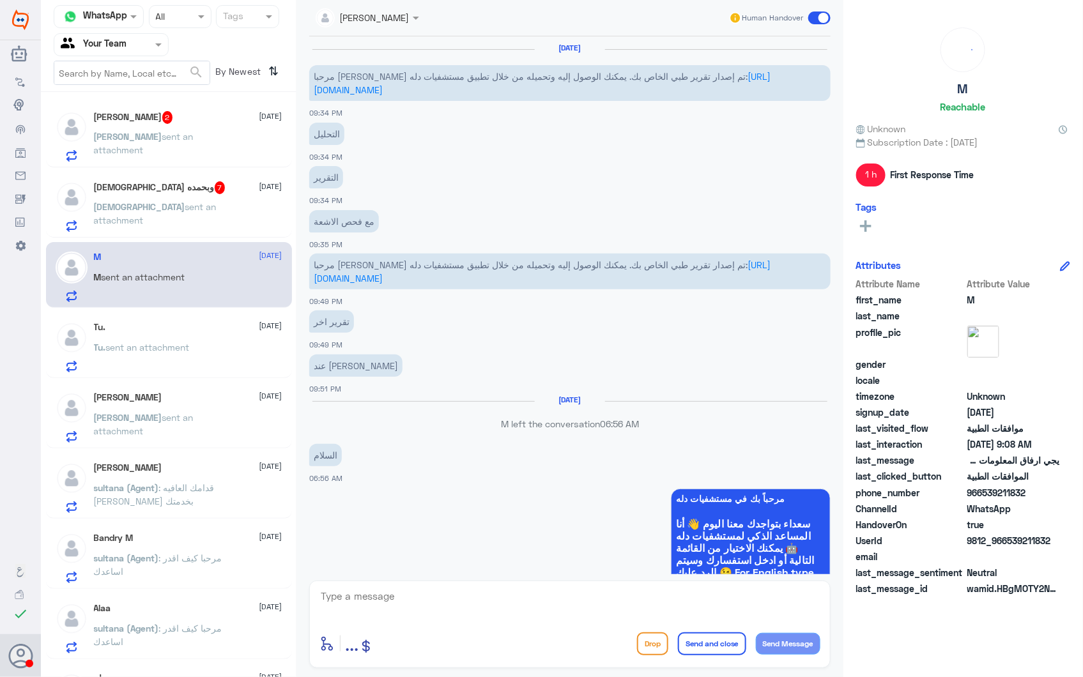
scroll to position [1288, 0]
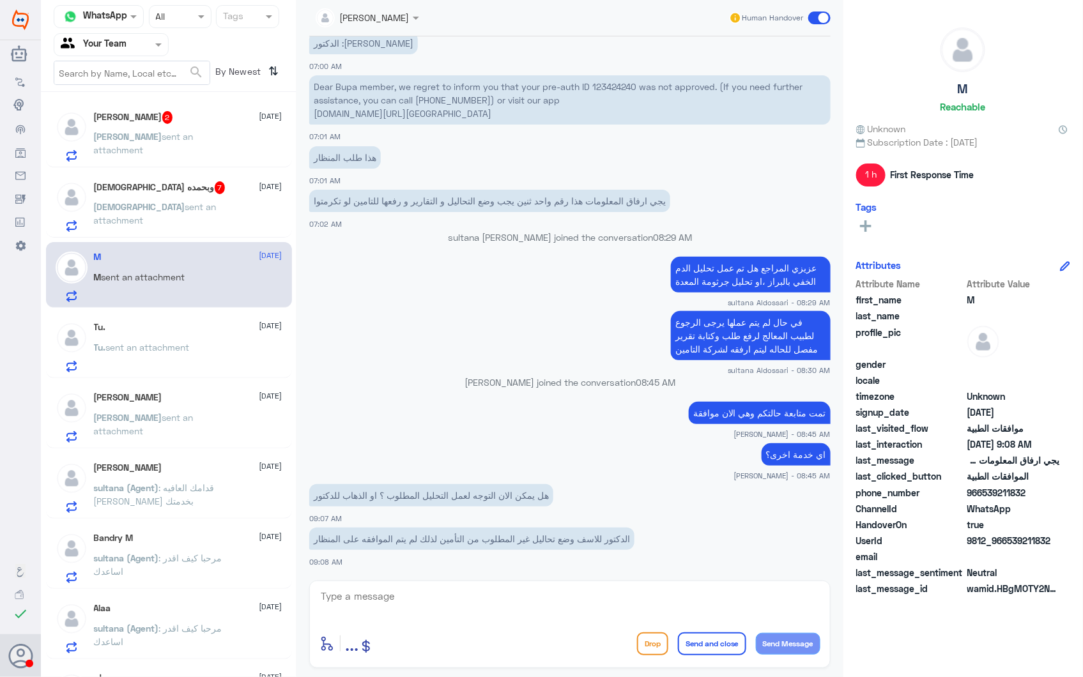
click at [494, 611] on textarea at bounding box center [570, 603] width 501 height 31
type textarea "المنظار متوافق عليه الان"
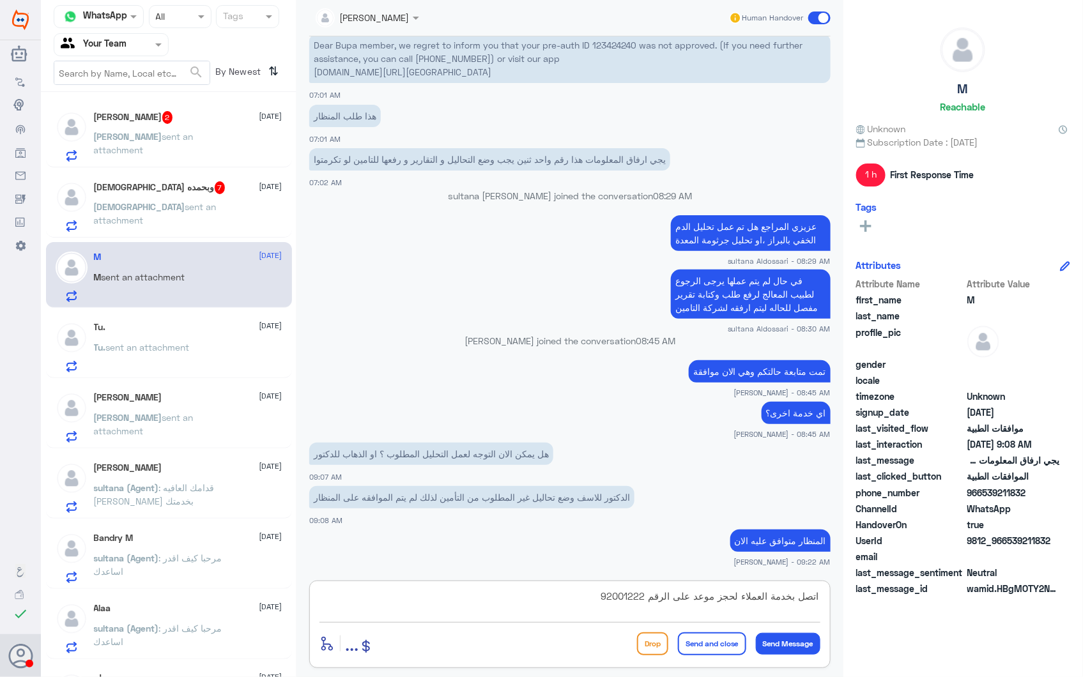
type textarea "اتصل بخدمة العملاء لحجز موعد على الرقم 920012222"
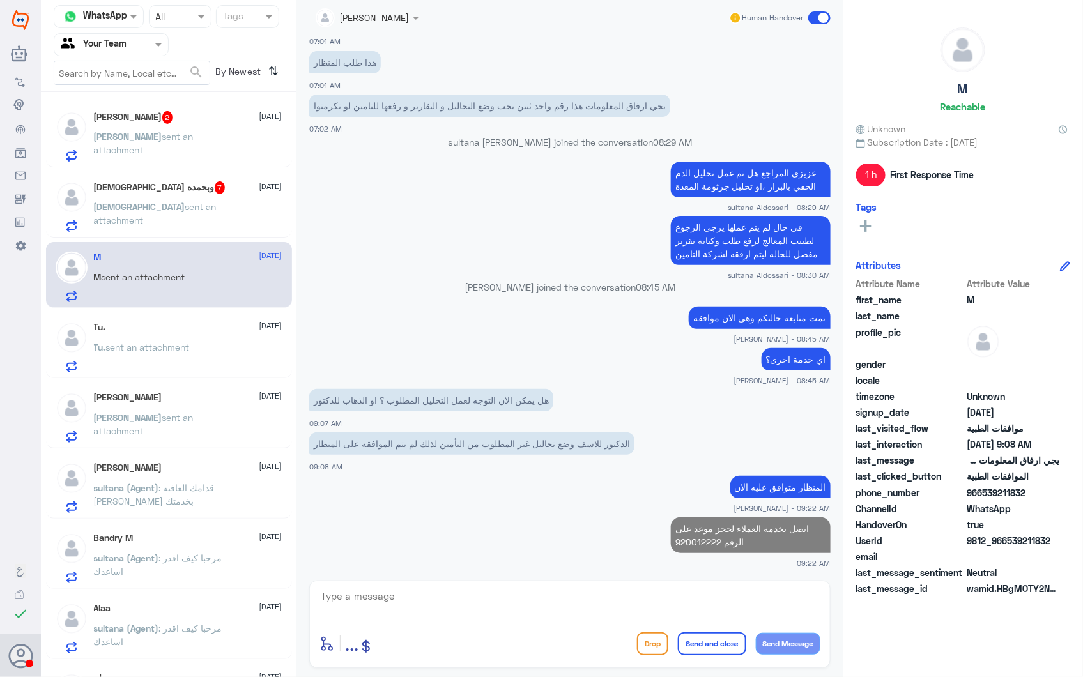
click at [143, 186] on h5 "[DEMOGRAPHIC_DATA] وبحمده 7" at bounding box center [160, 188] width 132 height 13
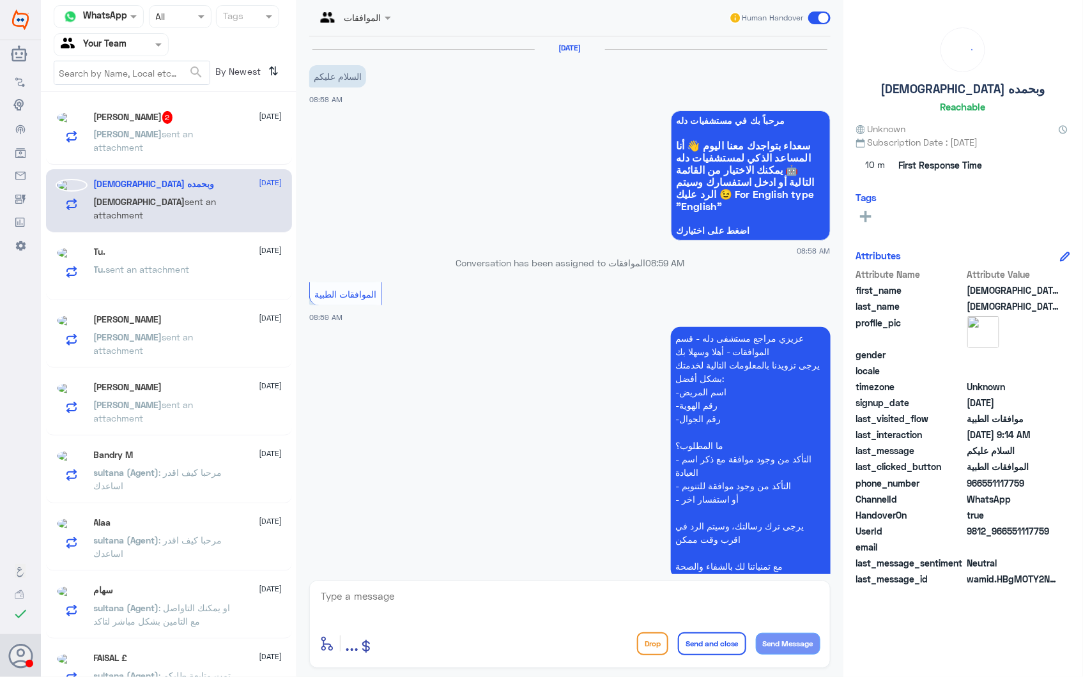
scroll to position [1110, 0]
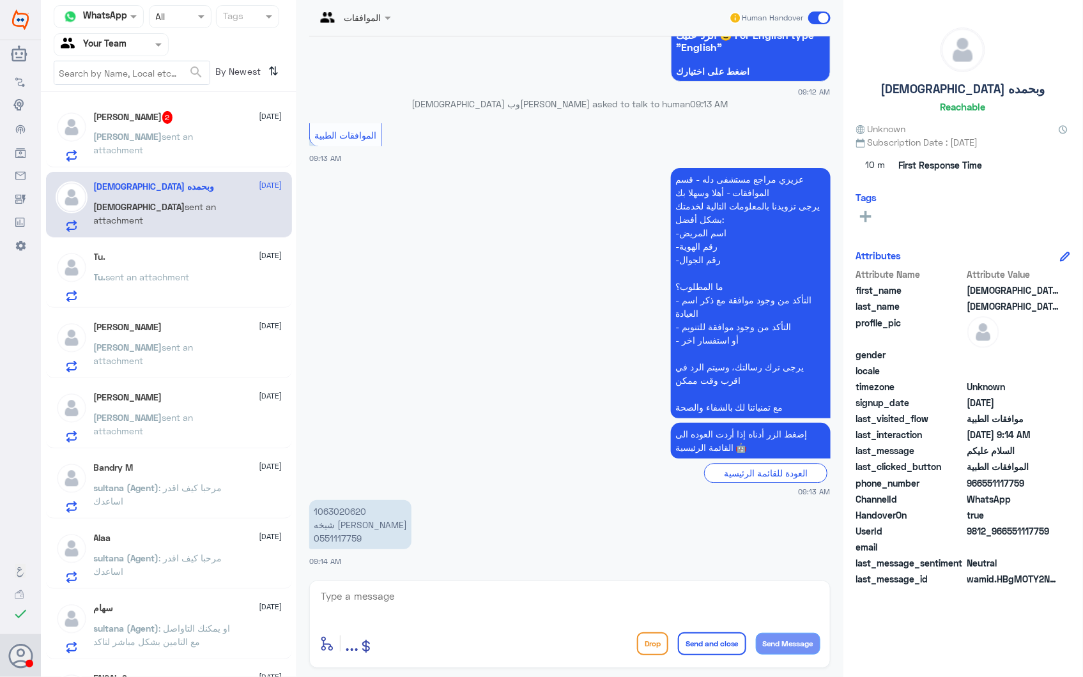
click at [352, 514] on p "1063020620 شيخه [PERSON_NAME] 0551117759" at bounding box center [360, 524] width 102 height 49
copy p "1063020620"
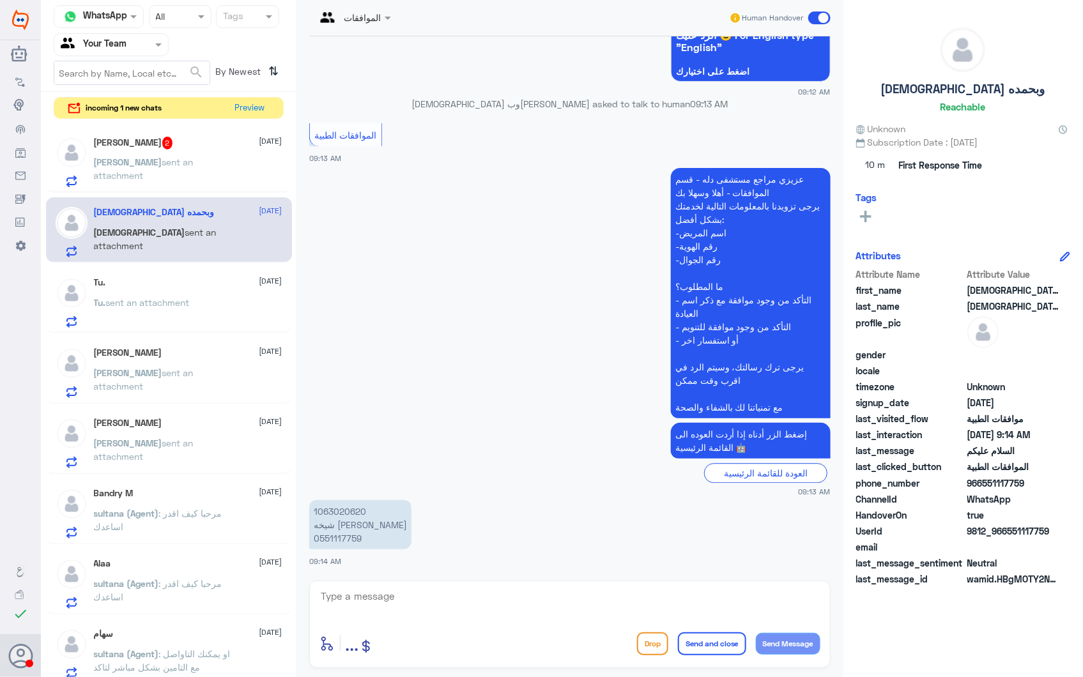
click at [343, 533] on p "1063020620 شيخه [PERSON_NAME] 0551117759" at bounding box center [360, 524] width 102 height 49
copy p "0551117759"
click at [455, 597] on textarea at bounding box center [570, 603] width 501 height 31
type textarea "j"
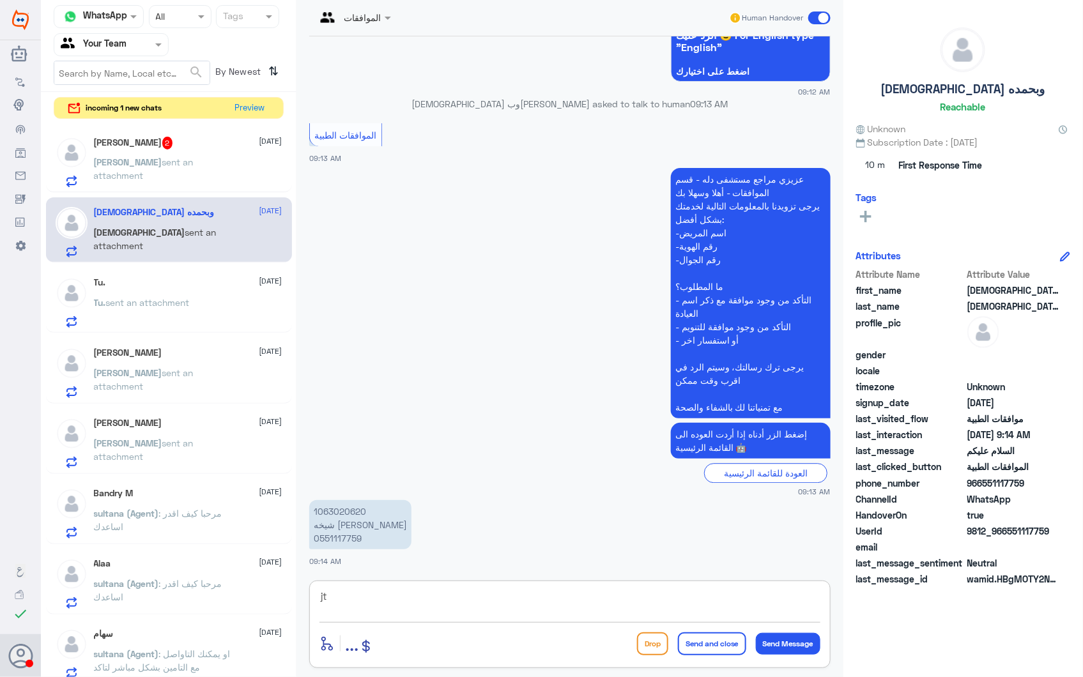
type textarea "j"
type textarea "تفضلي كيف اقدر اساعدك؟"
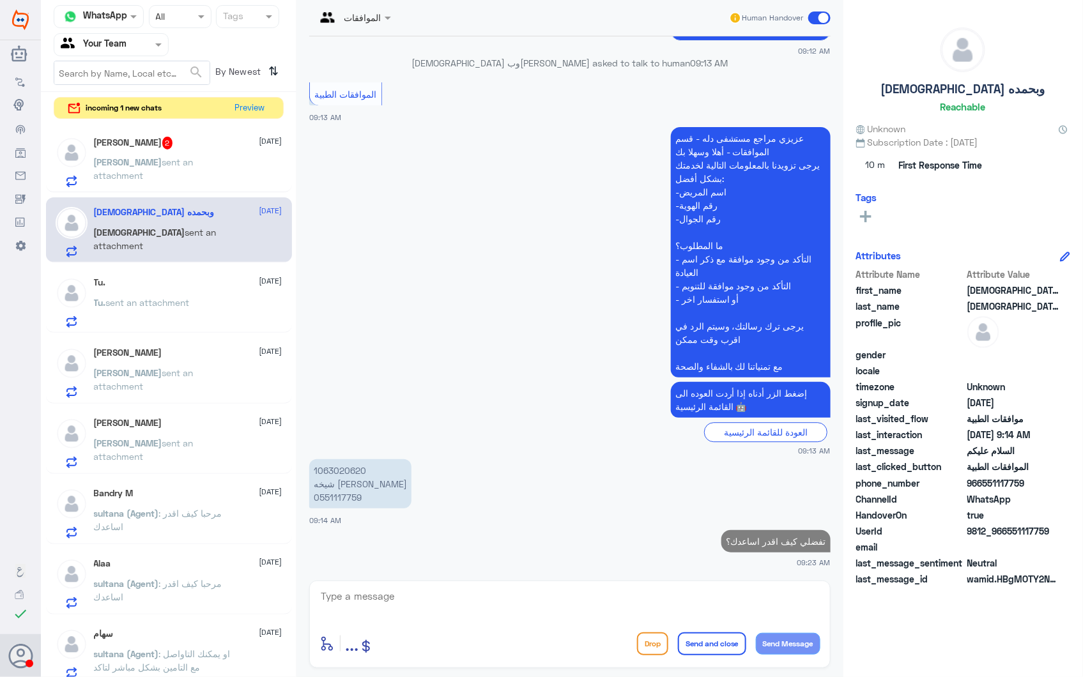
click at [188, 157] on span "sent an attachment" at bounding box center [144, 169] width 100 height 24
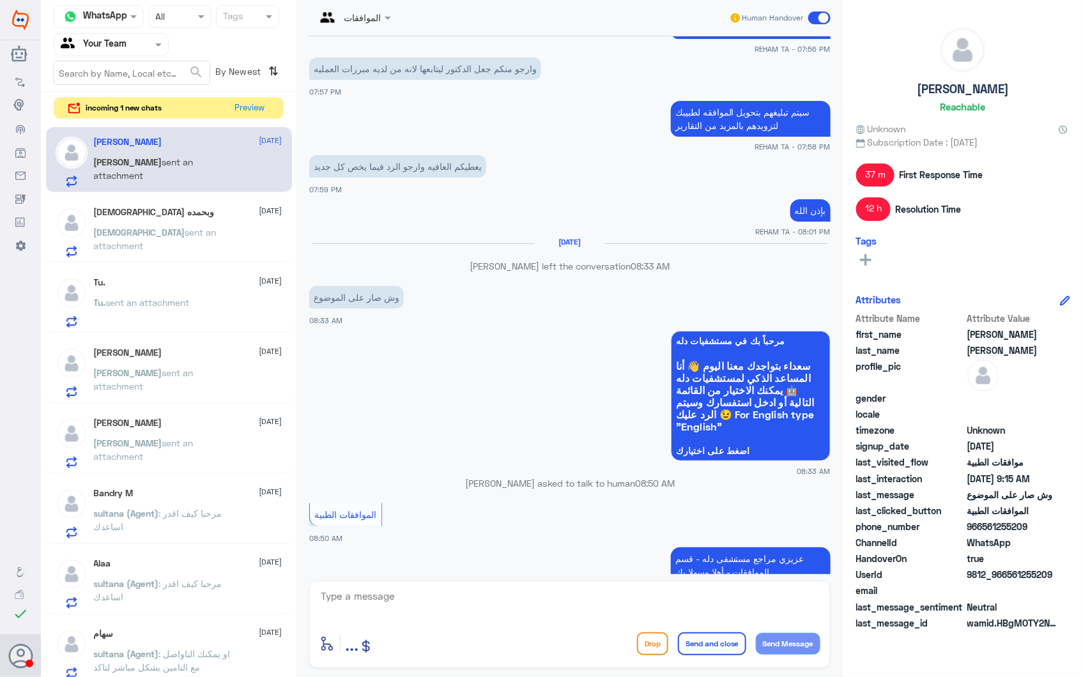
scroll to position [984, 0]
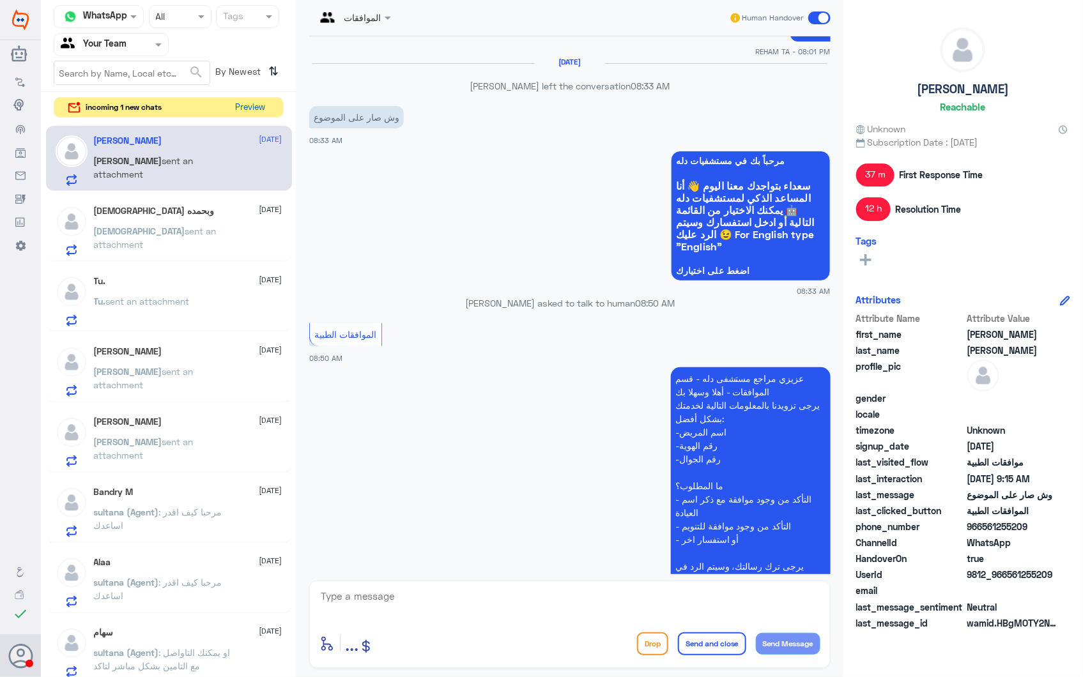
click at [243, 105] on button "Preview" at bounding box center [251, 108] width 40 height 20
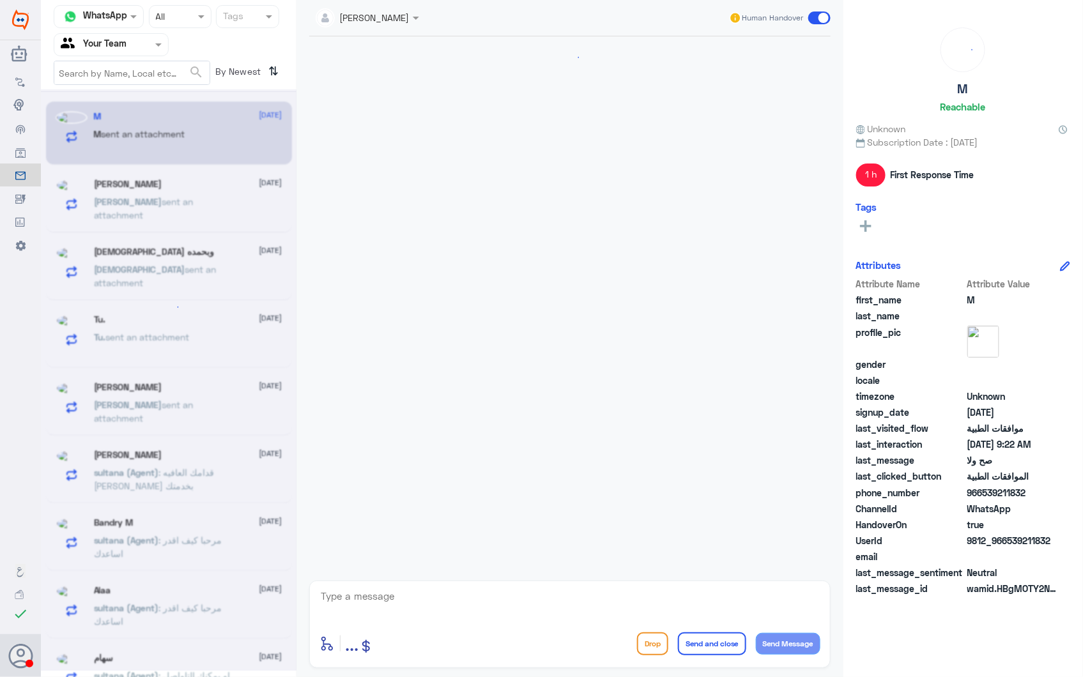
scroll to position [1270, 0]
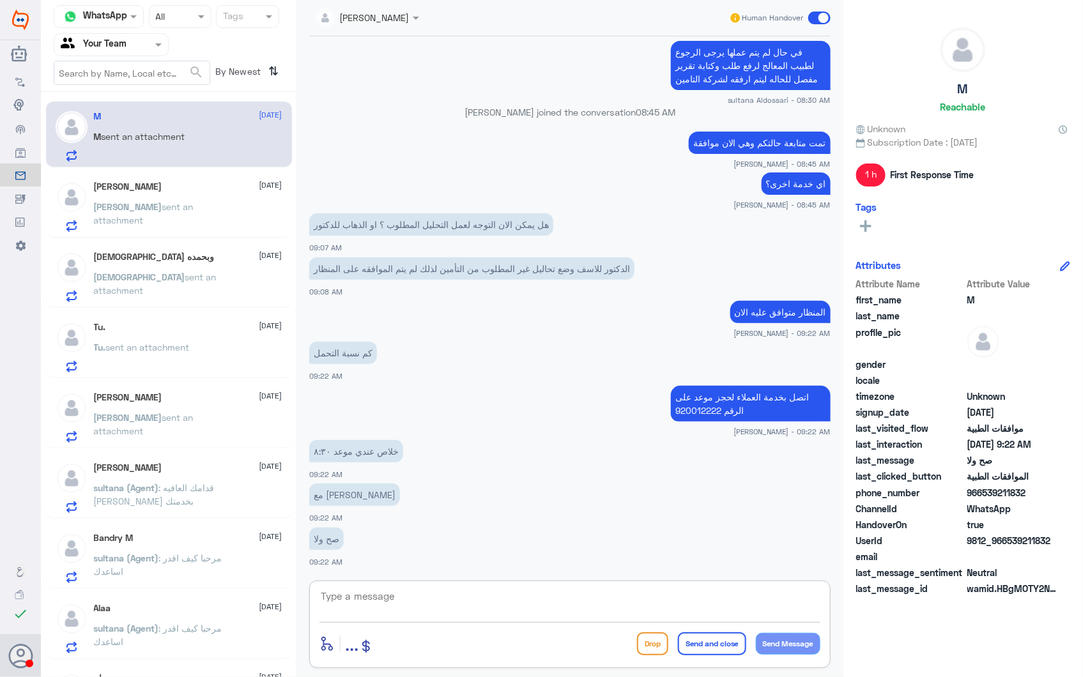
click at [367, 591] on textarea at bounding box center [570, 603] width 501 height 31
type textarea "ل"
click at [816, 597] on textarea "ليس لدينا اطلاع على المواعيد" at bounding box center [570, 603] width 501 height 31
click at [821, 596] on div "ليس لدينا اطلاع على المواعيد enter flow name ... Drop Send and close Send Messa…" at bounding box center [570, 625] width 522 height 88
click at [820, 592] on textarea "ليس لدينا اطلاع على المواعيد" at bounding box center [570, 603] width 501 height 31
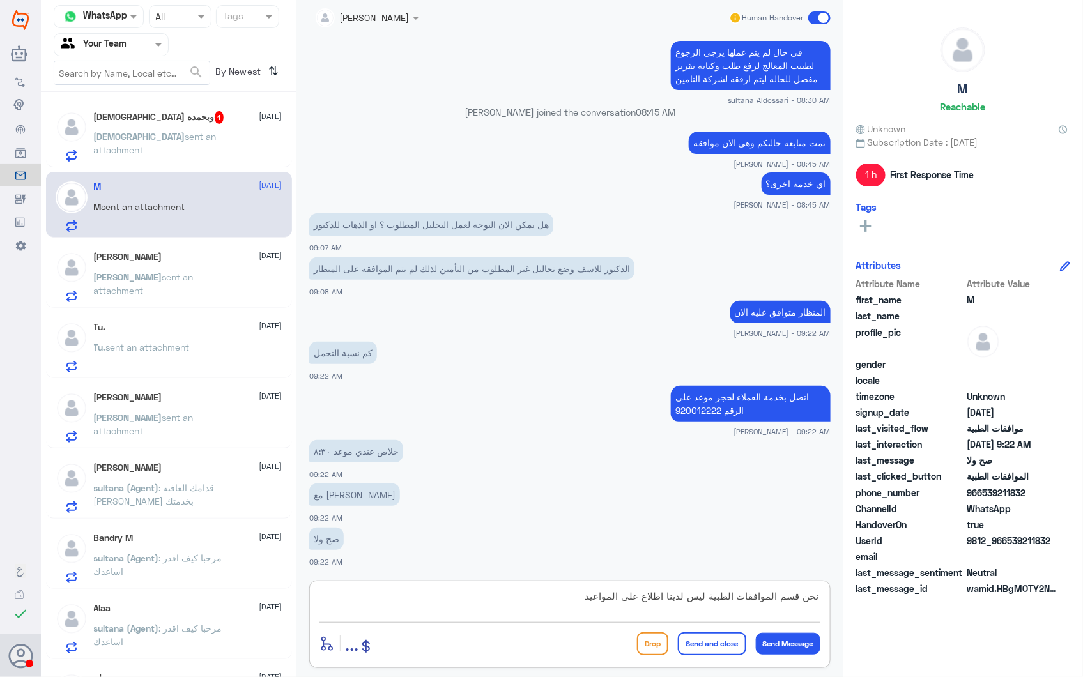
click at [578, 601] on textarea "نحن قسم الموافقات الطبية ليس لدينا اطلاع على المواعيد" at bounding box center [570, 603] width 501 height 31
type textarea "نحن قسم الموافقات الطبية ليس لدينا اطلاع على المواعيد."
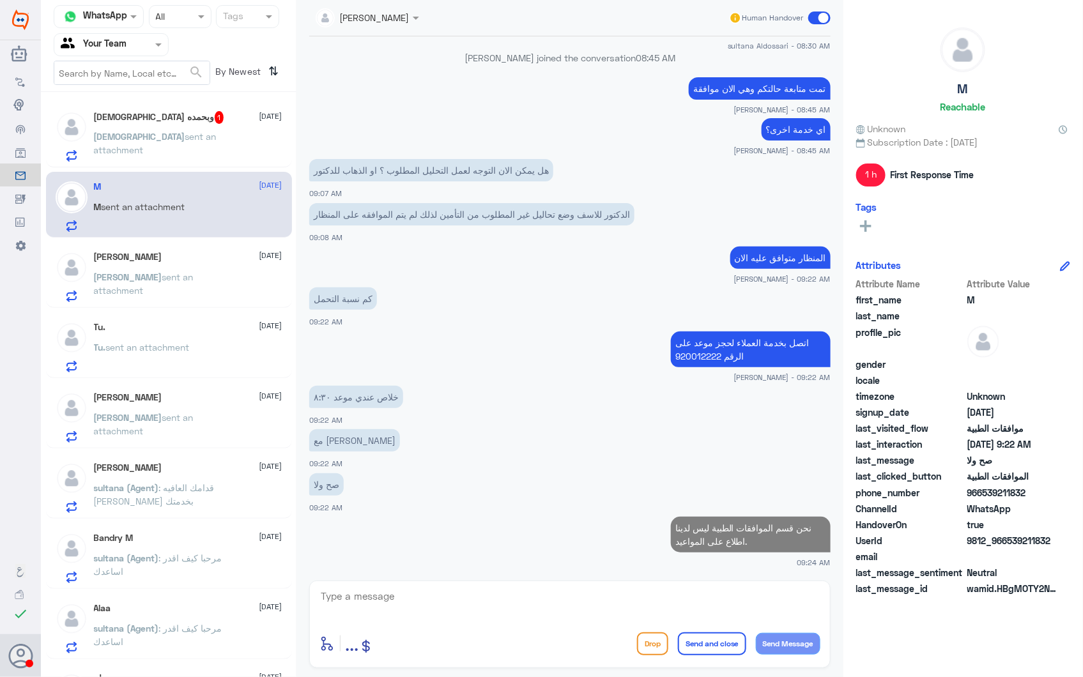
click at [179, 125] on div "[DEMOGRAPHIC_DATA] وبحمده 1 [DATE] [DEMOGRAPHIC_DATA] sent an attachment" at bounding box center [188, 136] width 189 height 50
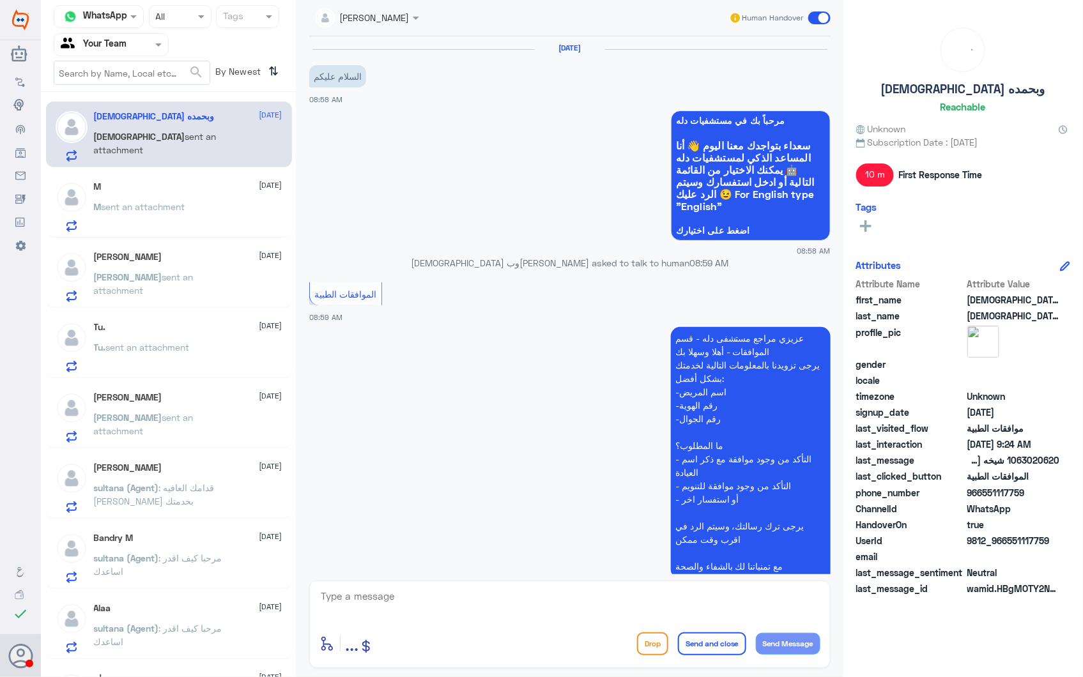
scroll to position [1218, 0]
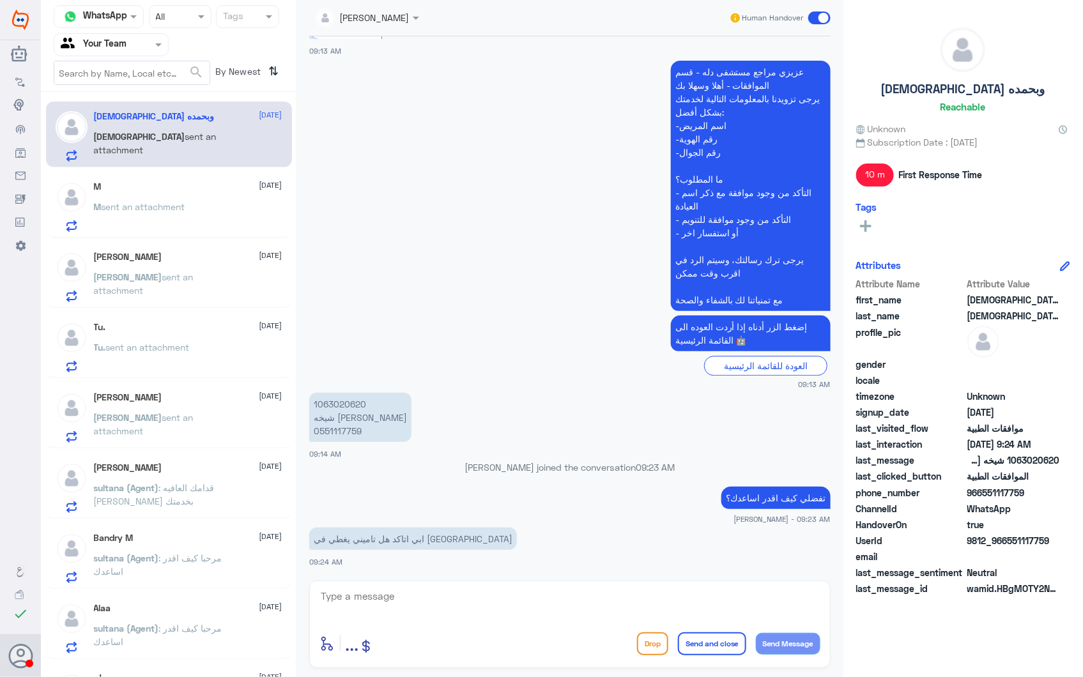
click at [212, 196] on div "M [DATE] M sent an attachment" at bounding box center [188, 207] width 189 height 50
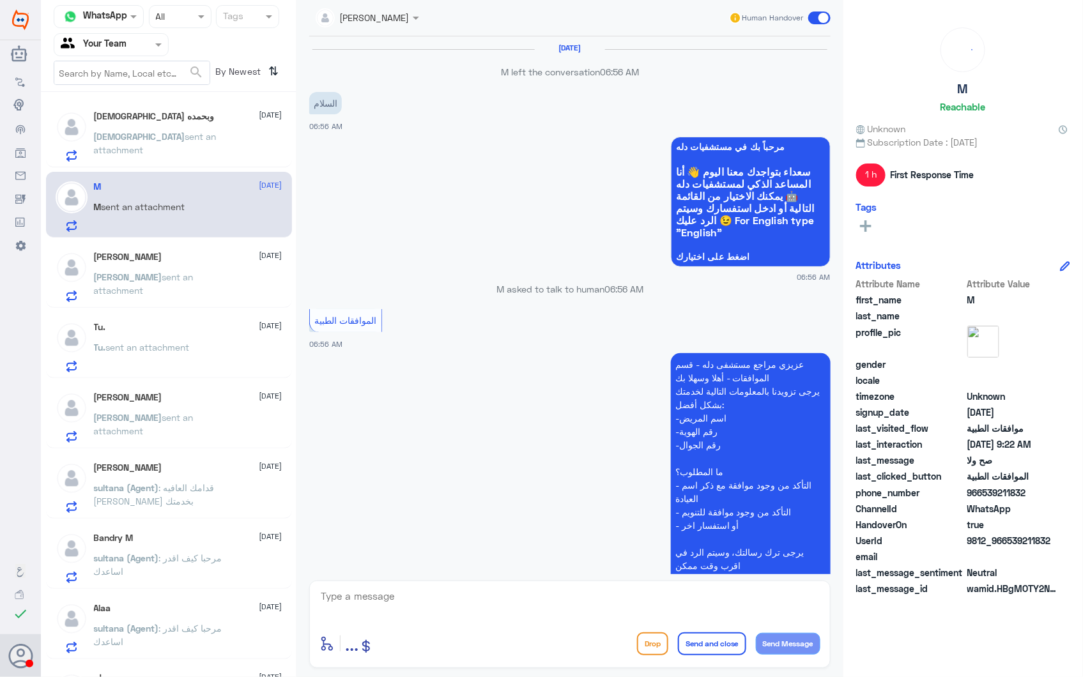
scroll to position [1261, 0]
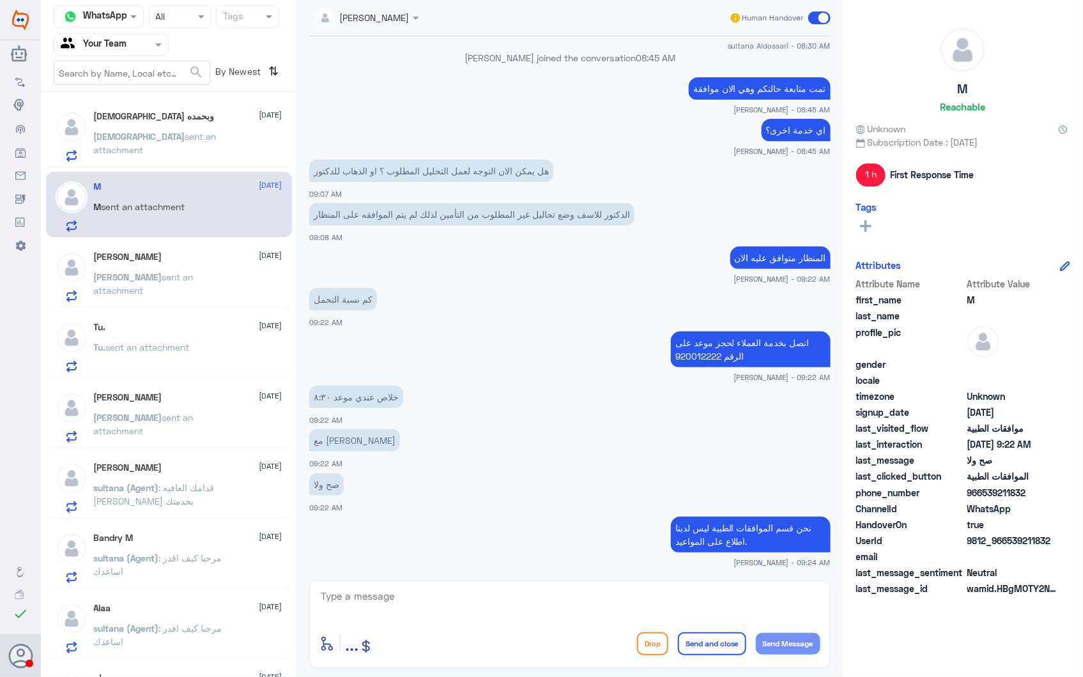
click at [693, 350] on p "اتصل بخدمة العملاء لحجز موعد على الرقم 920012222" at bounding box center [751, 350] width 160 height 36
drag, startPoint x: 693, startPoint y: 350, endPoint x: 601, endPoint y: 315, distance: 98.3
click at [601, 316] on div "كم نسبة التحمل 09:22 AM" at bounding box center [570, 306] width 522 height 43
click at [196, 139] on p "[DEMOGRAPHIC_DATA] sent an attachment" at bounding box center [166, 146] width 144 height 32
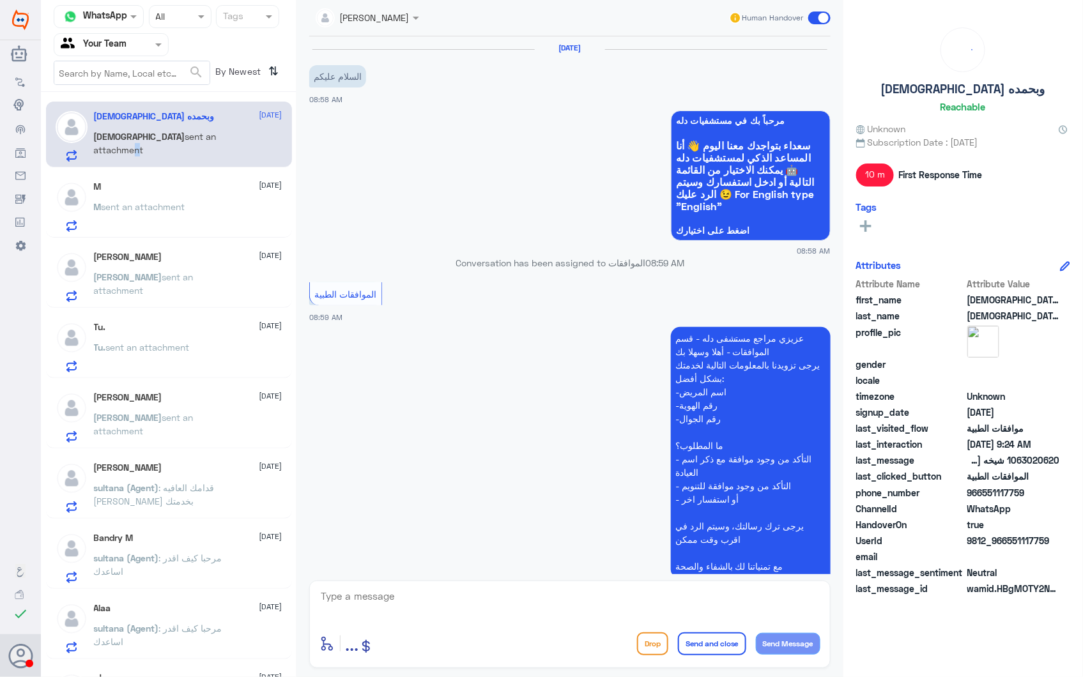
scroll to position [1218, 0]
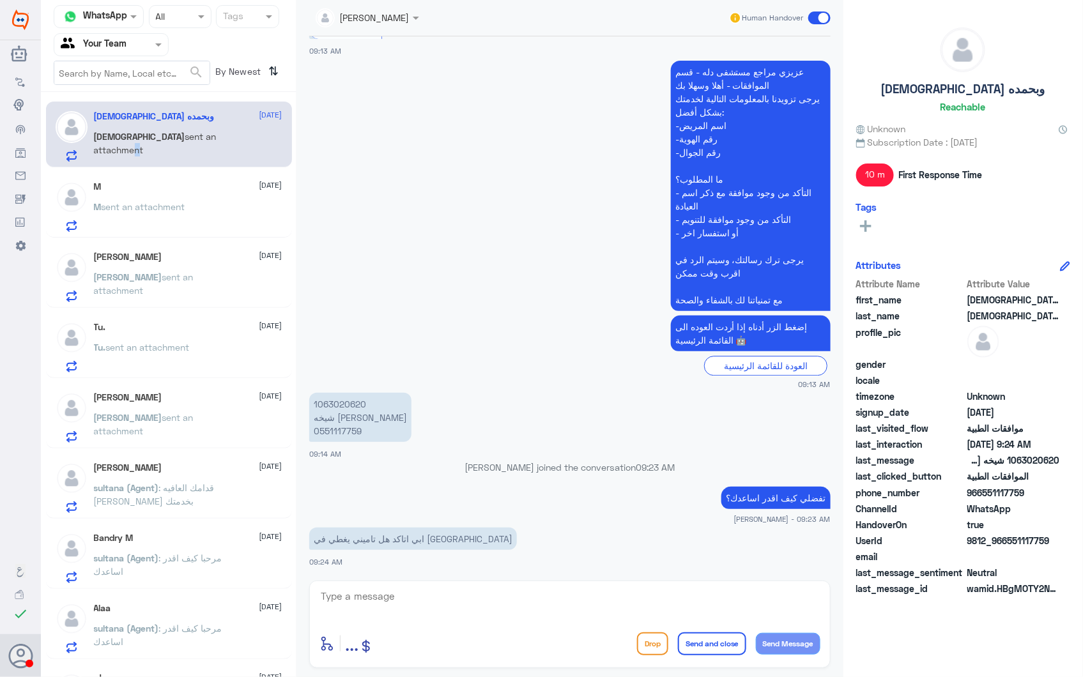
click at [422, 362] on div "العودة للقائمة الرئيسية" at bounding box center [570, 366] width 522 height 20
click at [391, 303] on app-msgs-text "عزيزي مراجع مستشفى دله - قسم الموافقات - أهلا وسهلا بك يرجى تزويدنا بالمعلومات …" at bounding box center [570, 187] width 522 height 252
click at [337, 401] on p "1063020620 شيخه [PERSON_NAME] 0551117759" at bounding box center [360, 417] width 102 height 49
click at [401, 591] on textarea at bounding box center [570, 603] width 501 height 31
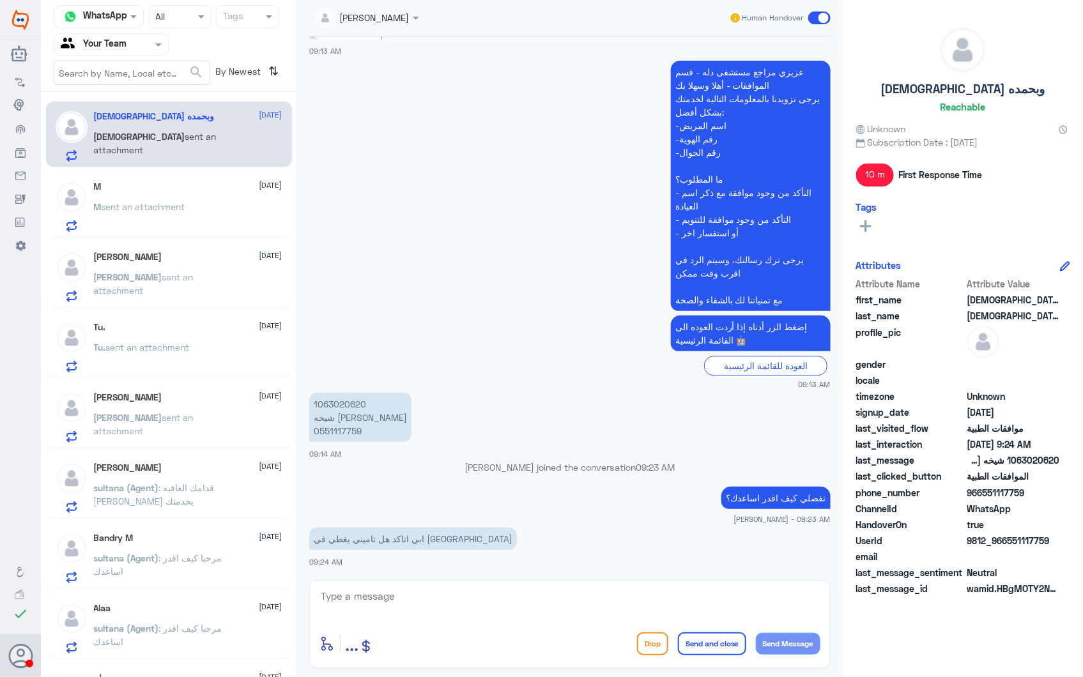
click at [350, 396] on p "1063020620 شيخه [PERSON_NAME] 0551117759" at bounding box center [360, 417] width 102 height 49
click at [391, 591] on textarea at bounding box center [570, 603] width 501 height 31
type textarea "يمكنك الاستفسار عن شبكة التغطية من تأمينك بشكل مباشر."
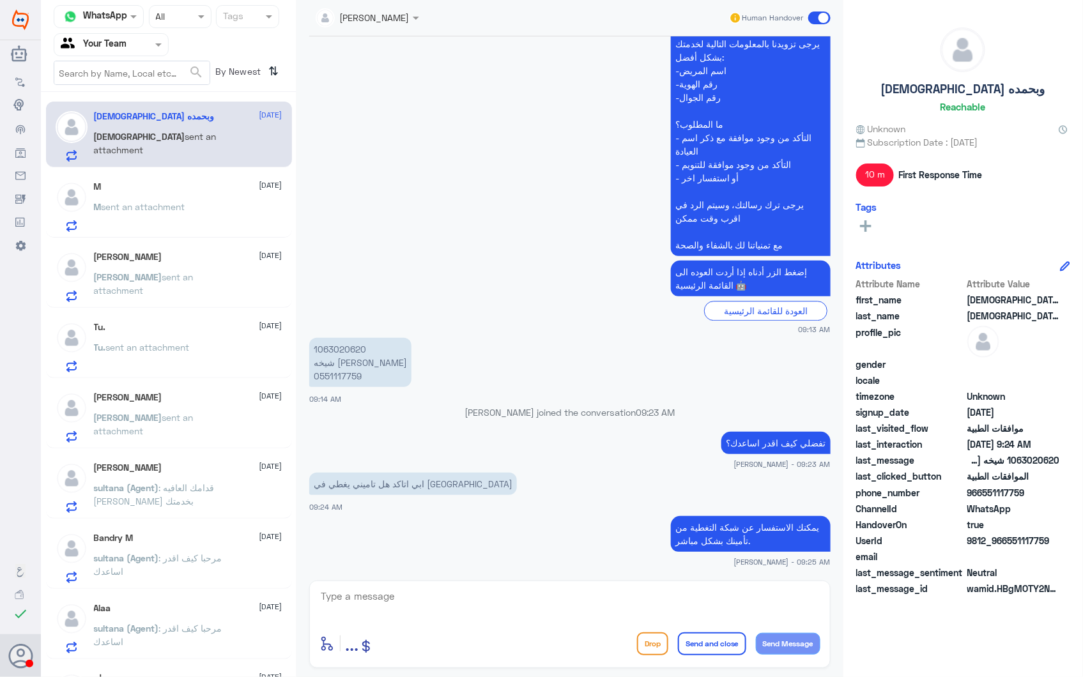
click at [183, 200] on p "M sent an attachment" at bounding box center [139, 216] width 91 height 32
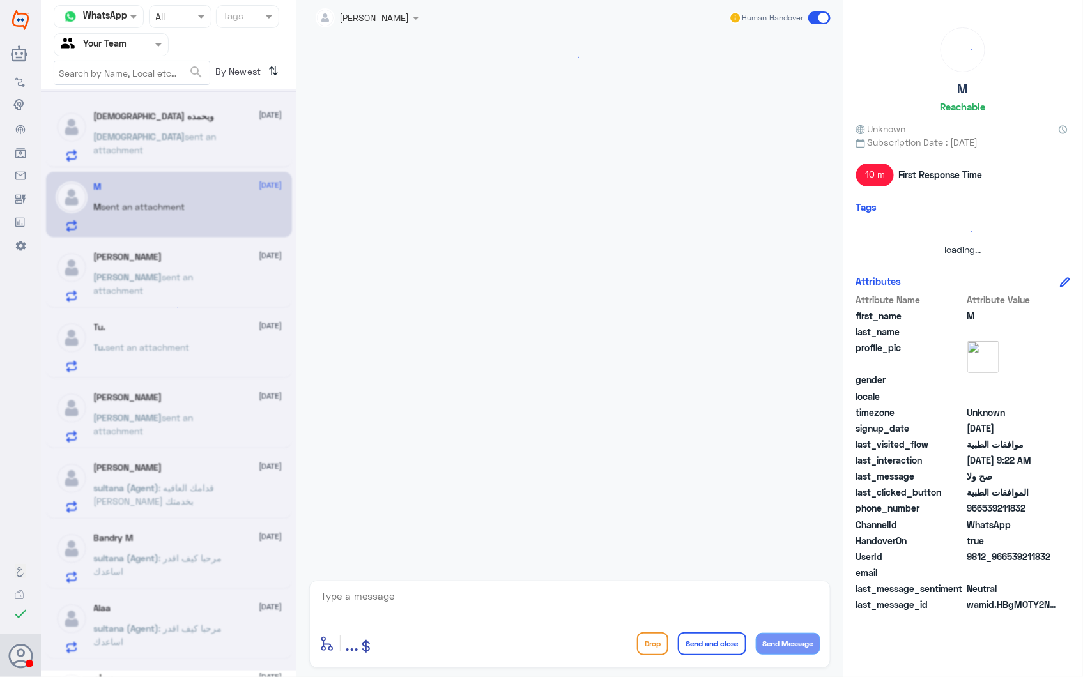
click at [192, 275] on div at bounding box center [169, 380] width 256 height 582
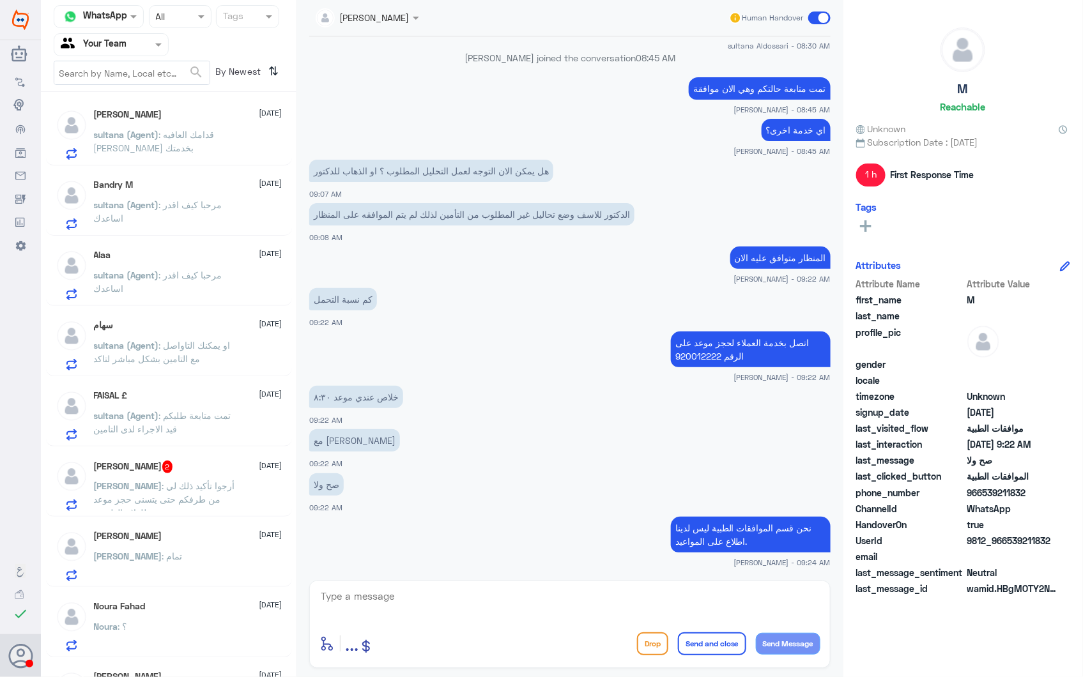
scroll to position [355, 0]
click at [219, 414] on span ": تمت متابعة طلبكم قيد الاجراء لدى التامين" at bounding box center [162, 421] width 137 height 24
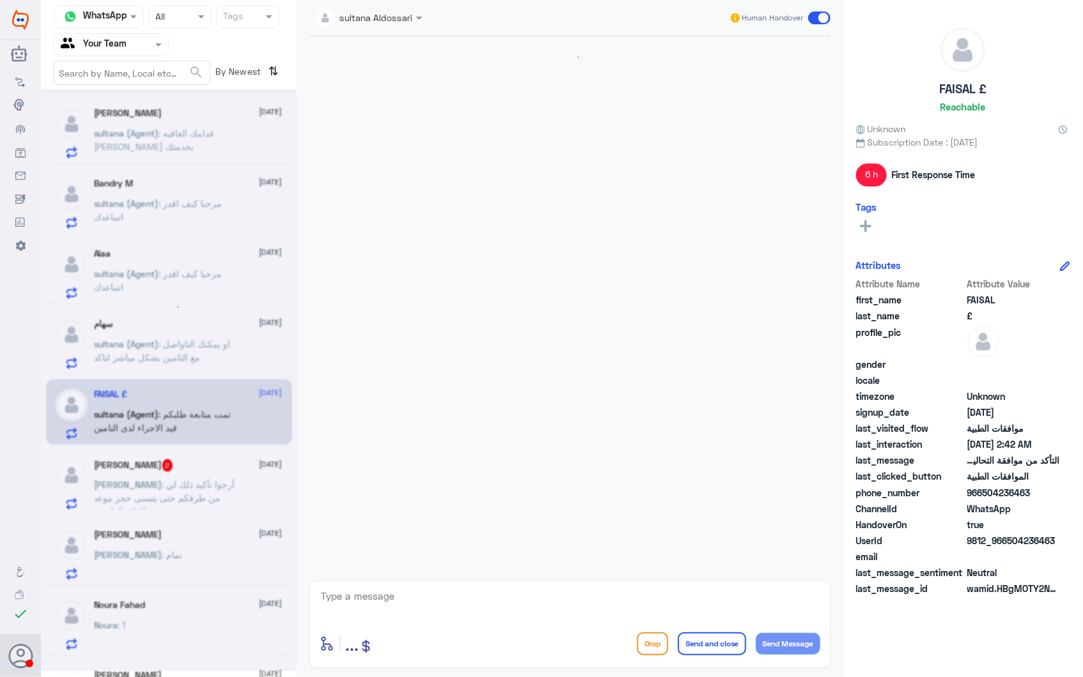
scroll to position [514, 0]
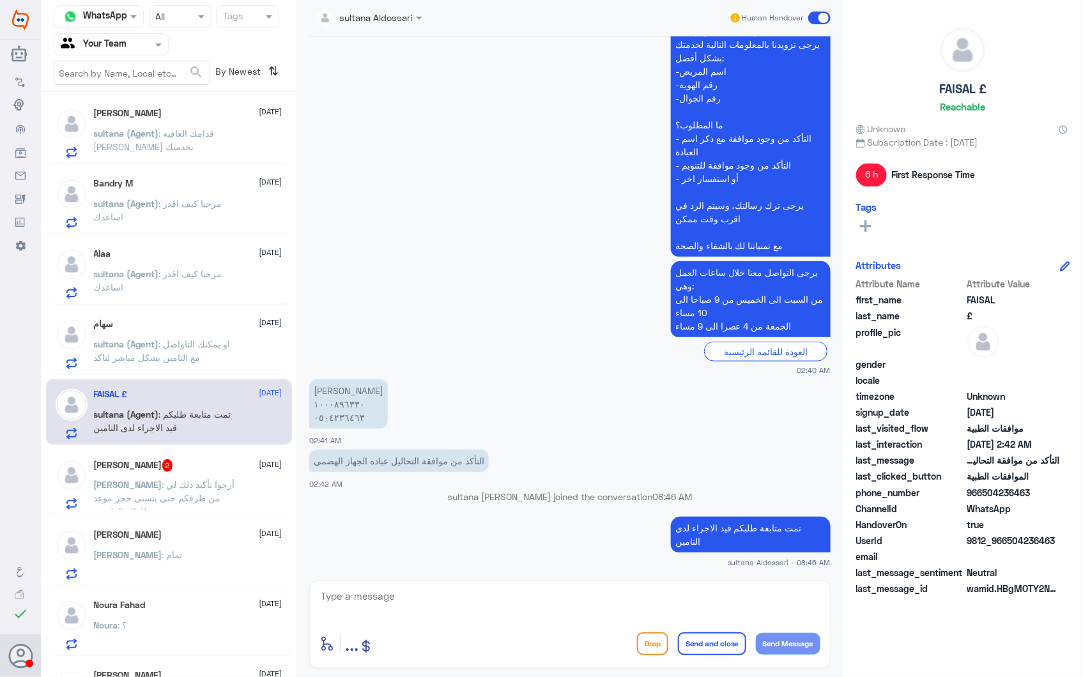
click at [164, 324] on div "سهام [DATE]" at bounding box center [188, 324] width 189 height 11
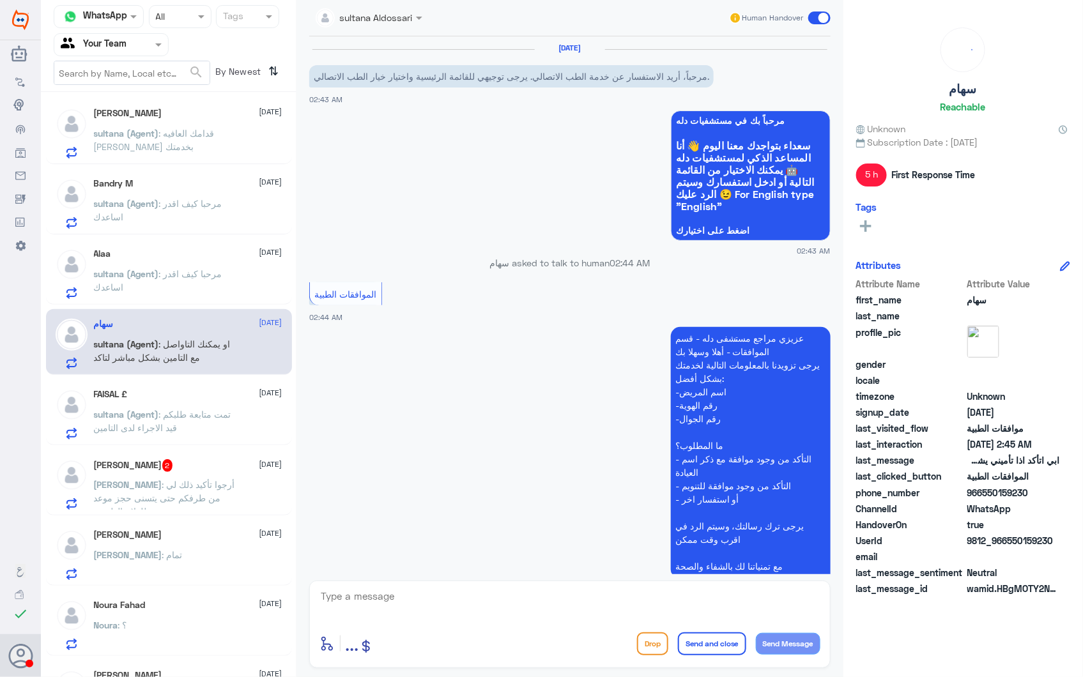
scroll to position [388, 0]
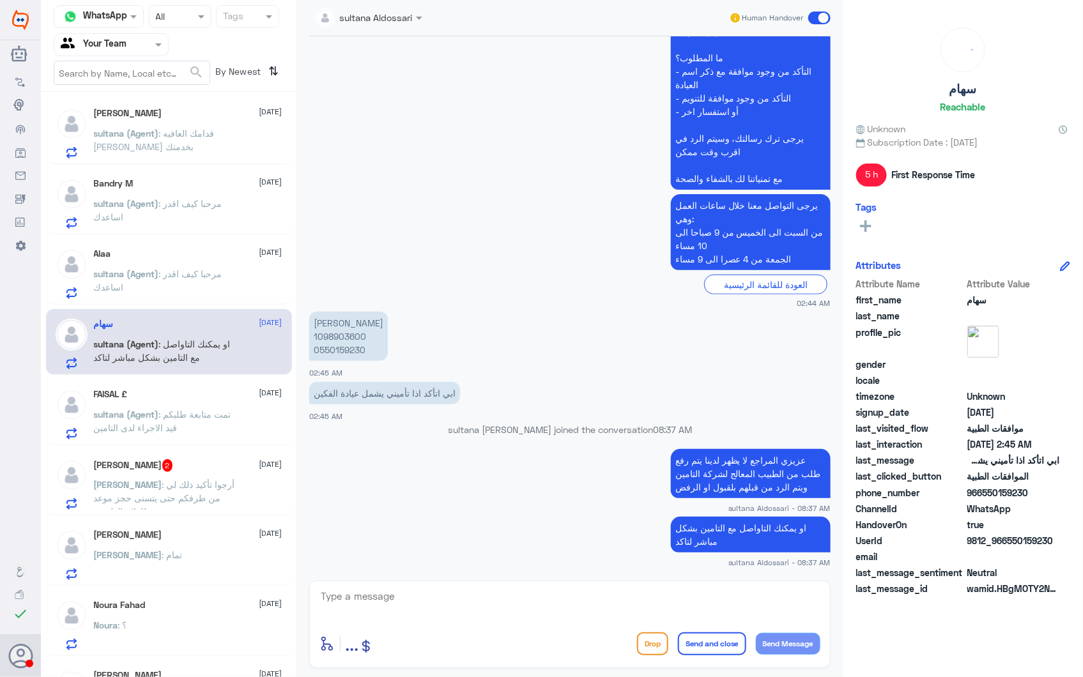
click at [173, 263] on div "Alaa [DATE] sultana (Agent) : مرحبا كيف اقدر اساعدك" at bounding box center [188, 274] width 189 height 50
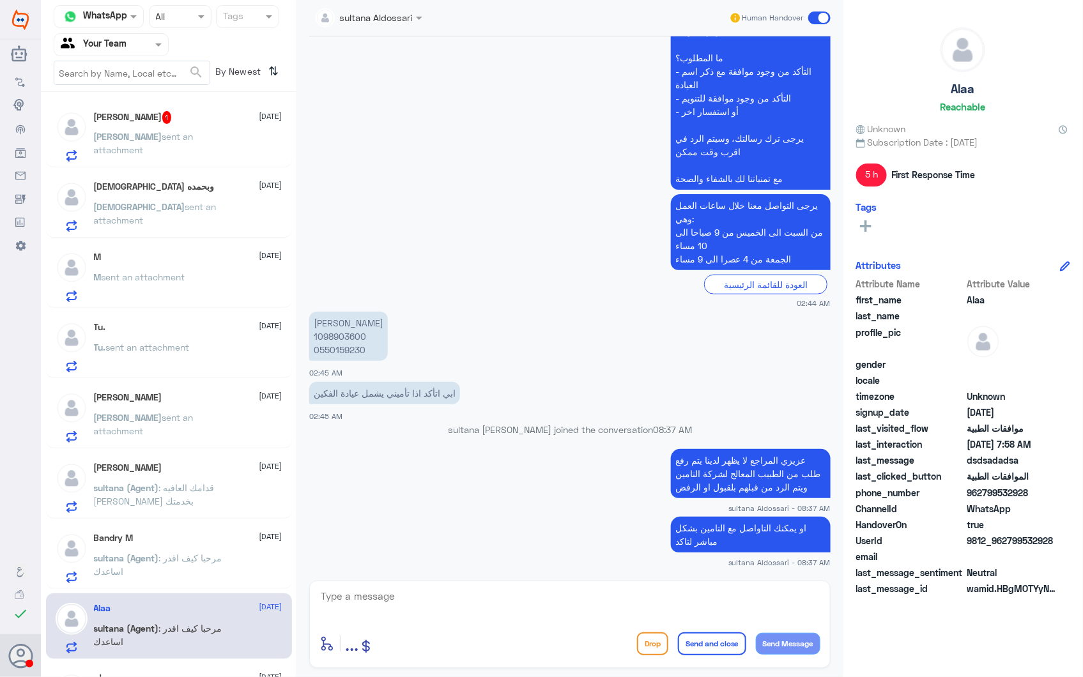
click at [180, 410] on div "Ali [DATE] [PERSON_NAME] sent an attachment" at bounding box center [188, 417] width 189 height 50
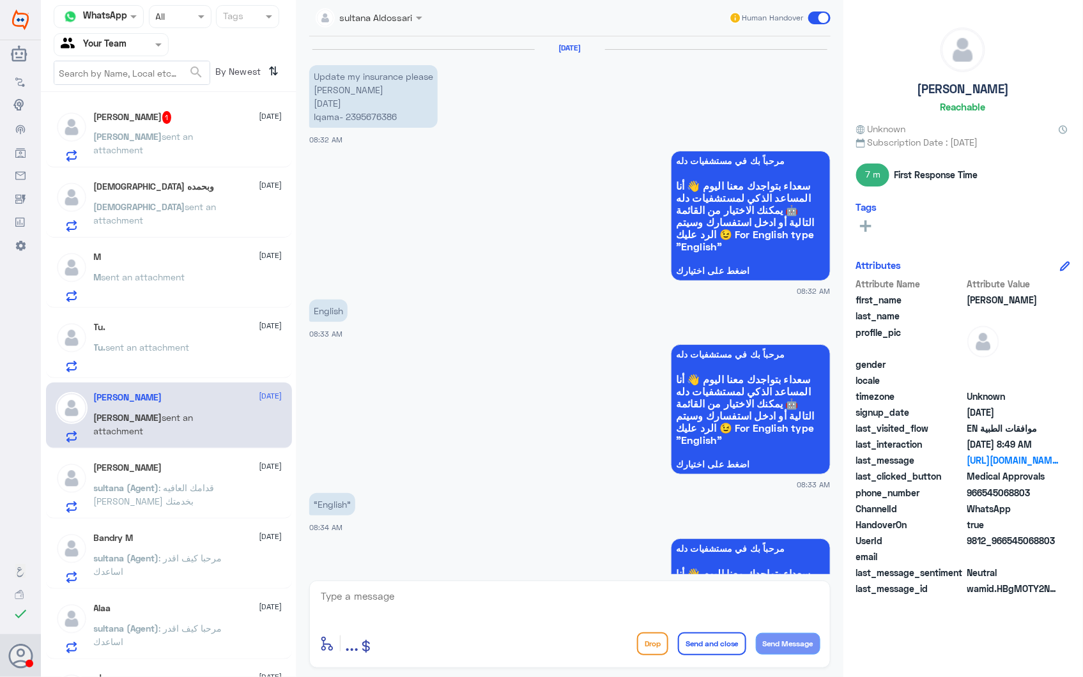
scroll to position [1471, 0]
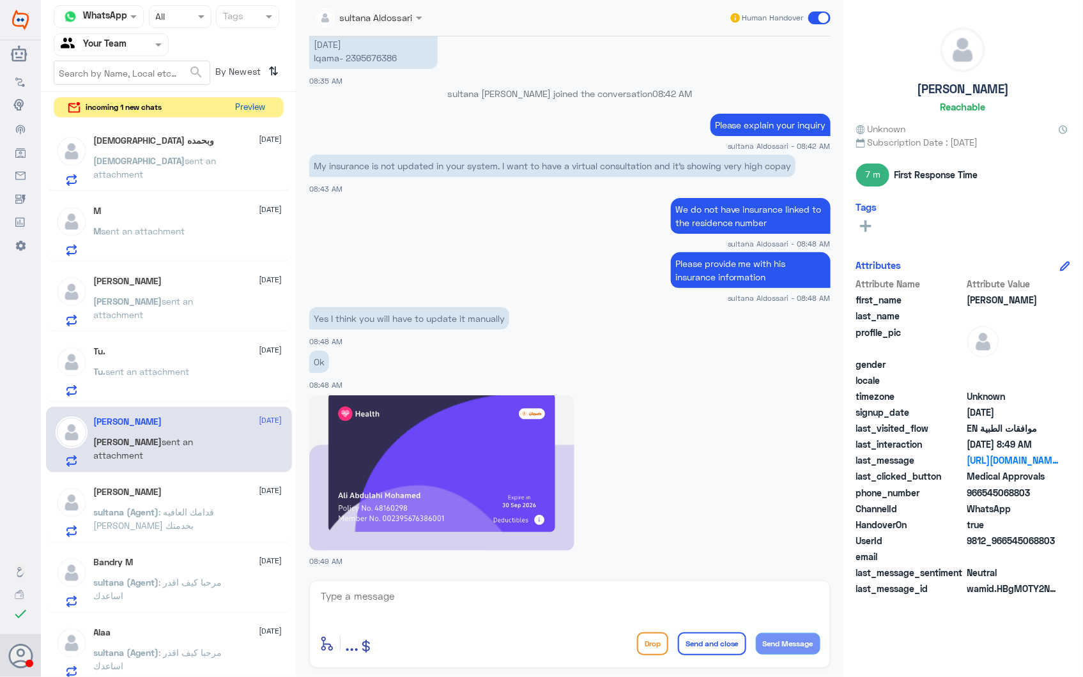
click at [254, 101] on button "Preview" at bounding box center [251, 108] width 40 height 20
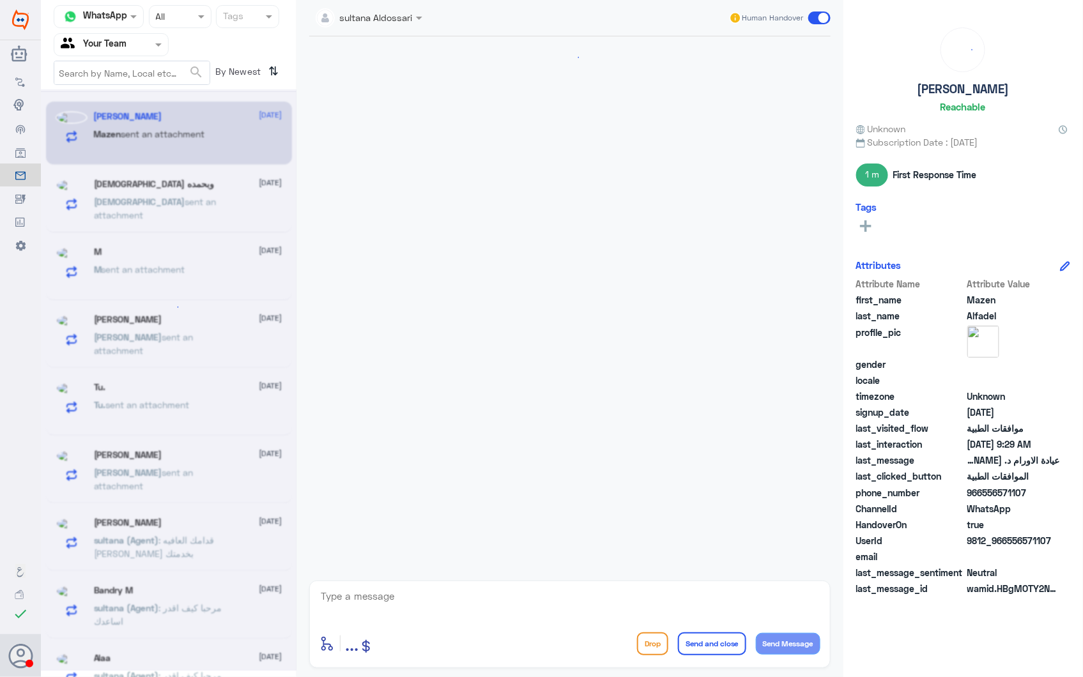
scroll to position [1490, 0]
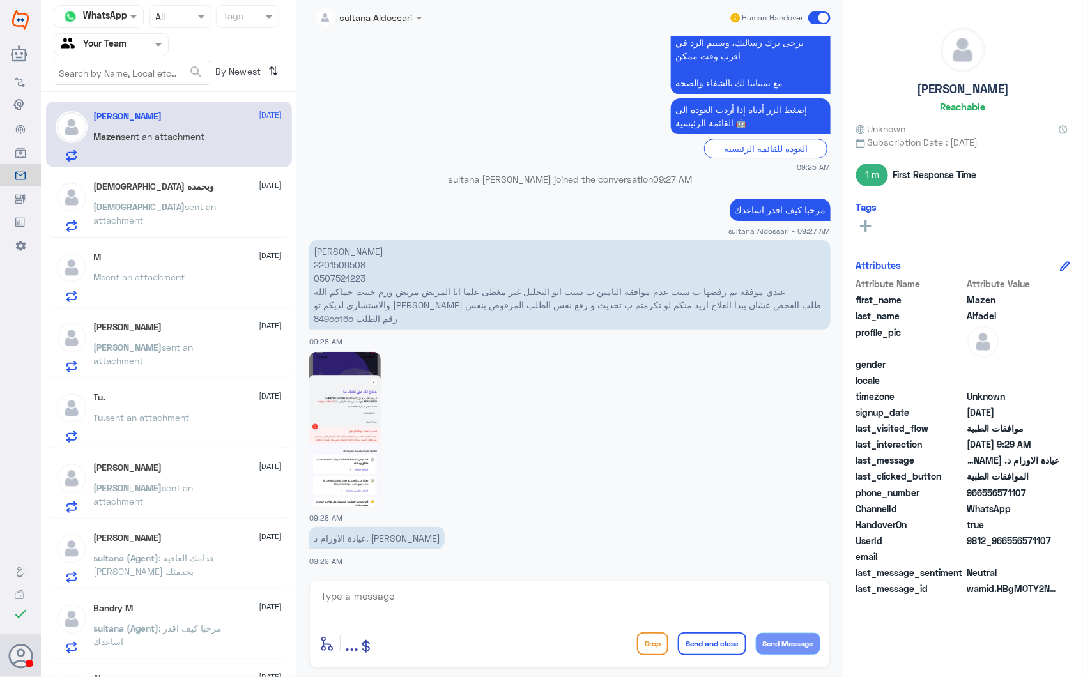
click at [146, 216] on p "[DEMOGRAPHIC_DATA] sent an attachment" at bounding box center [166, 216] width 144 height 32
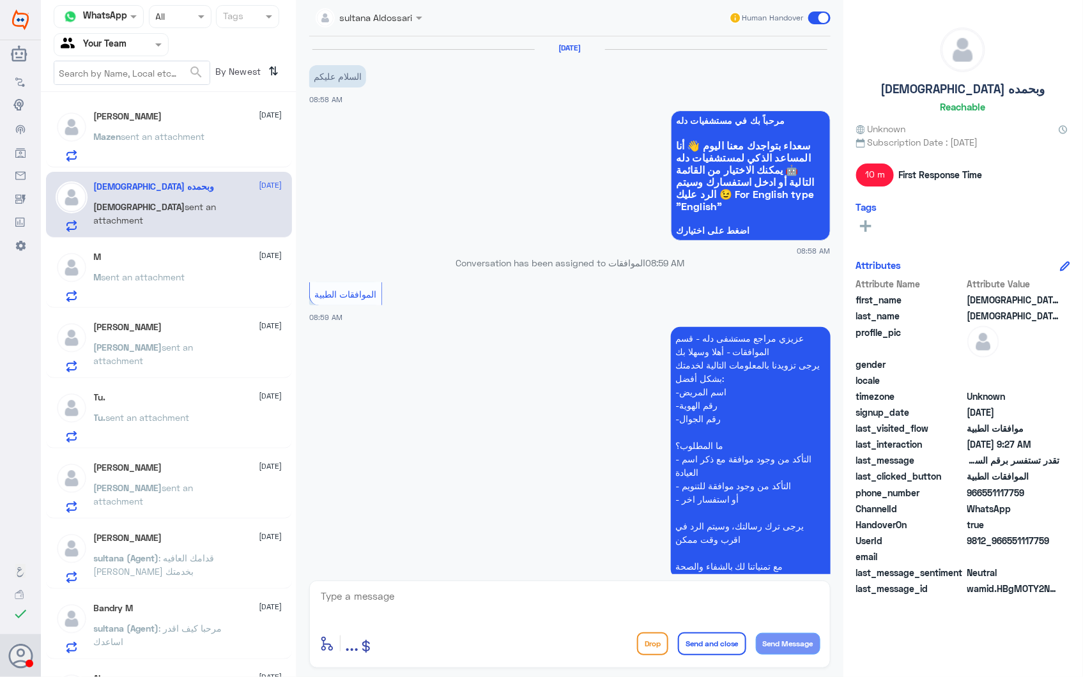
scroll to position [1434, 0]
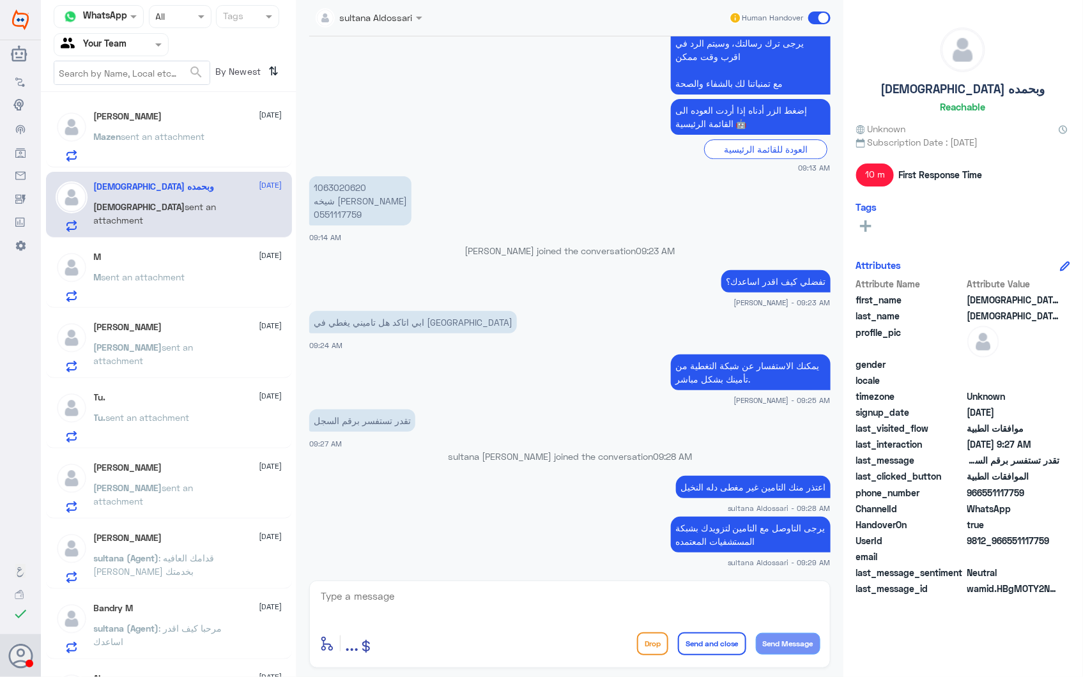
click at [189, 267] on div "M [DATE] M sent an attachment" at bounding box center [188, 277] width 189 height 50
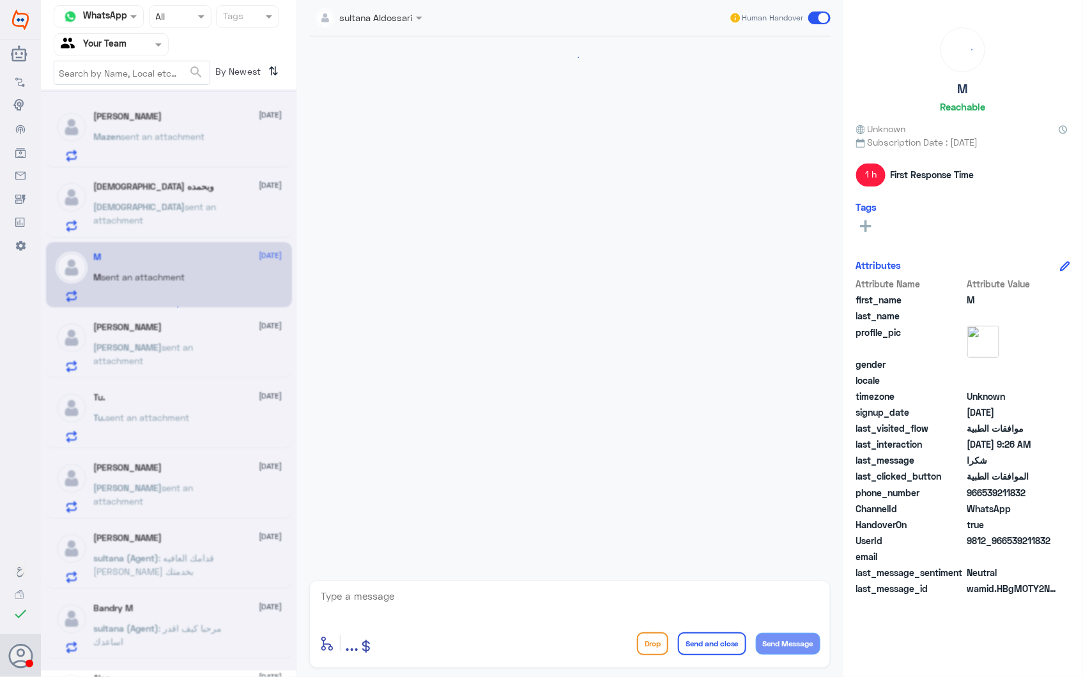
scroll to position [1275, 0]
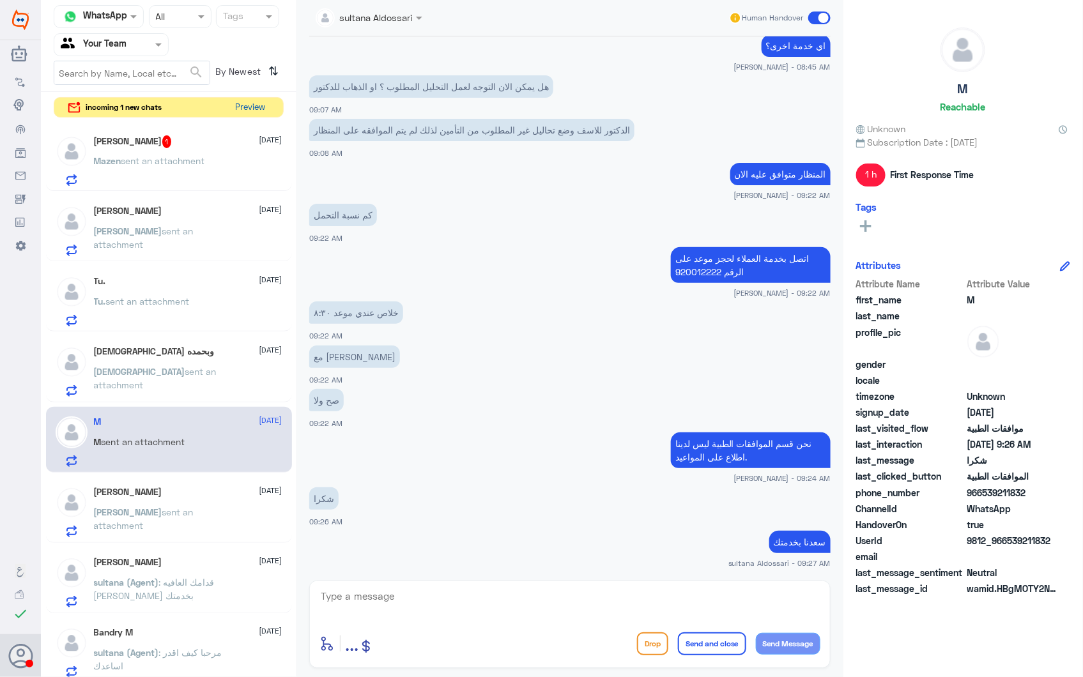
click at [256, 104] on button "Preview" at bounding box center [251, 108] width 40 height 20
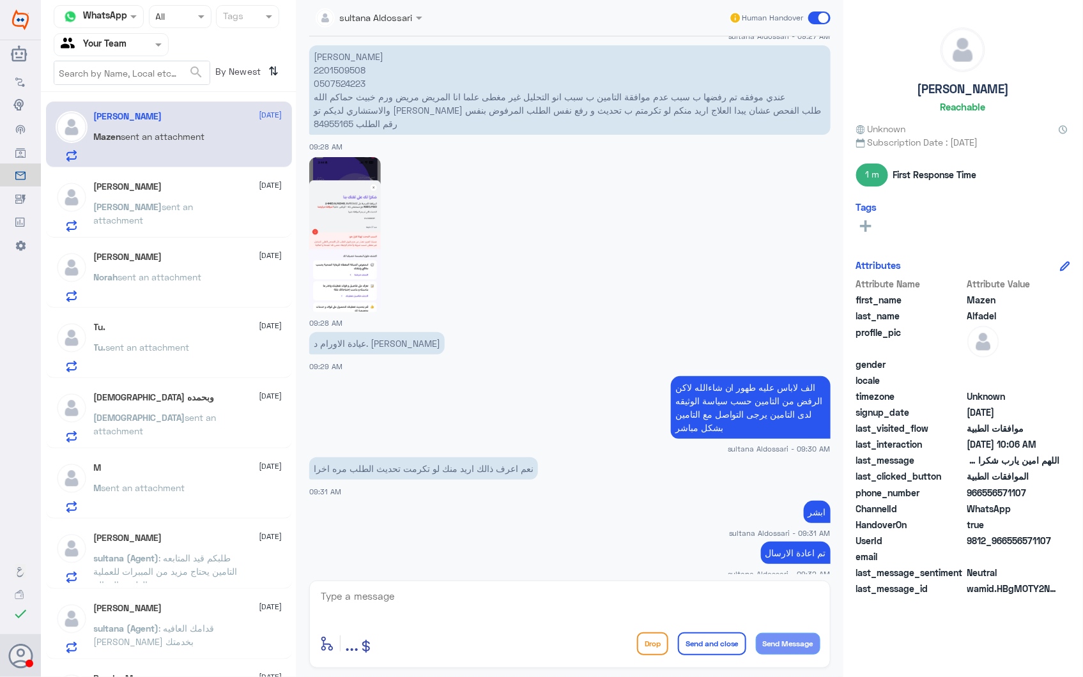
scroll to position [965, 0]
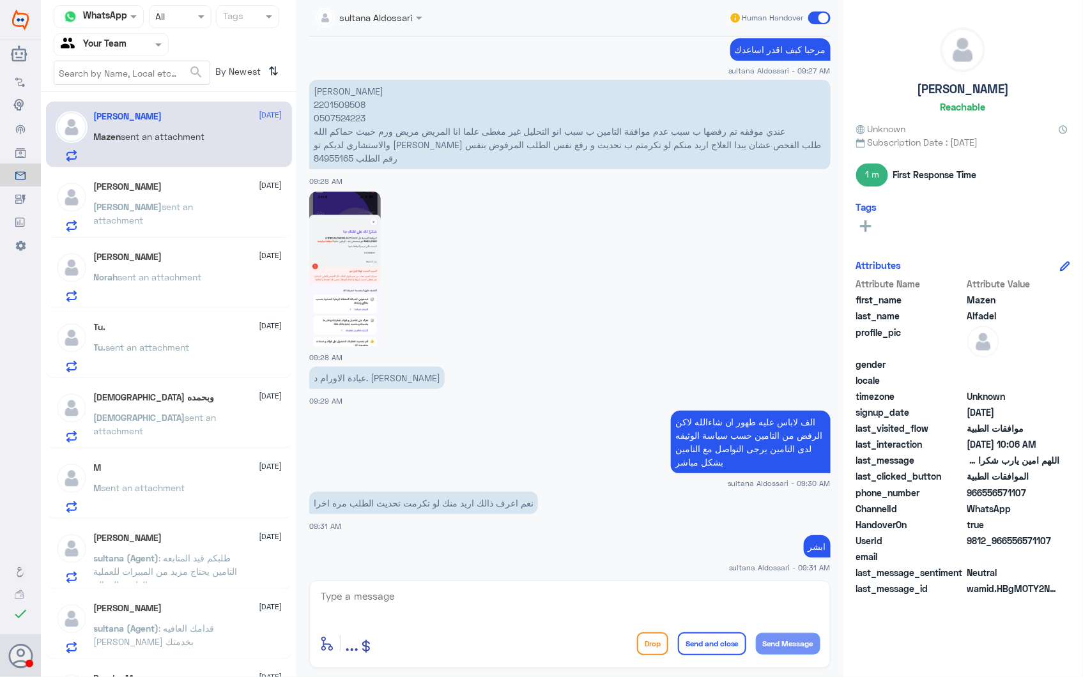
click at [159, 178] on div "Ali [DATE] [PERSON_NAME] sent an attachment" at bounding box center [169, 205] width 246 height 66
click at [168, 202] on span "sent an attachment" at bounding box center [144, 213] width 100 height 24
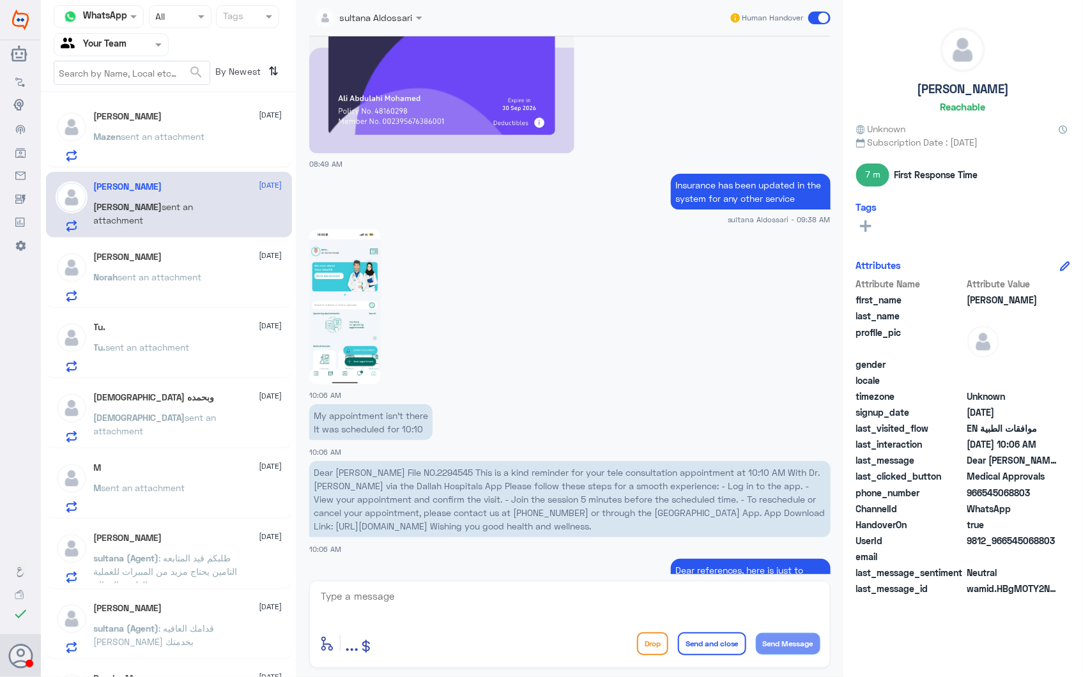
scroll to position [1937, 0]
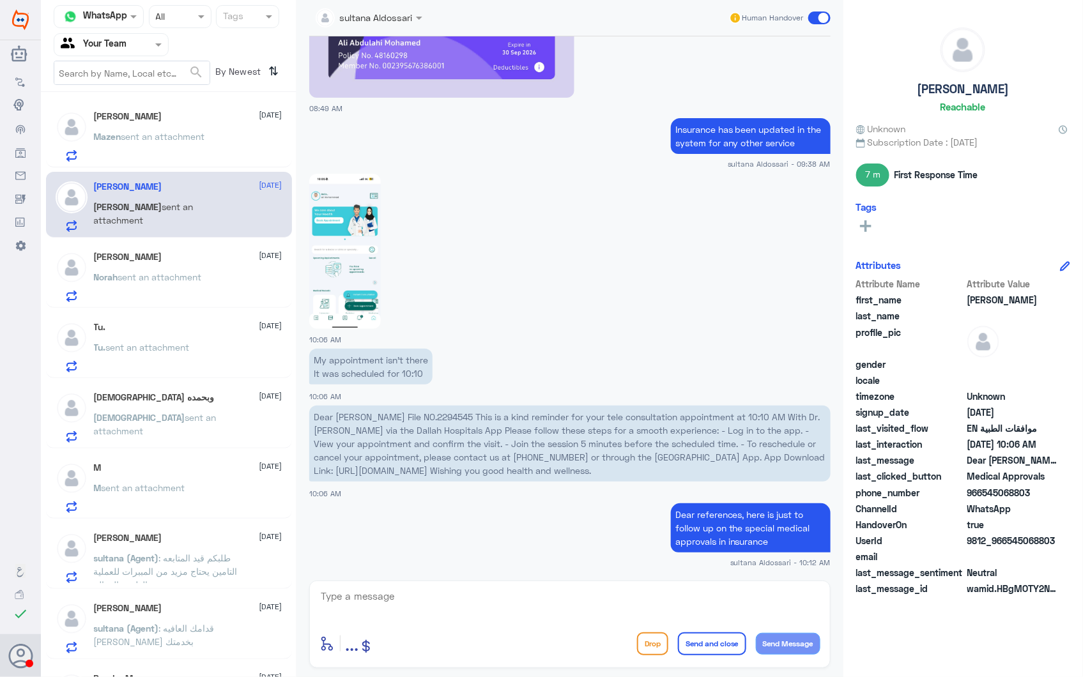
click at [361, 225] on img at bounding box center [345, 251] width 72 height 155
click at [163, 144] on p "Mazen sent an attachment" at bounding box center [149, 146] width 111 height 32
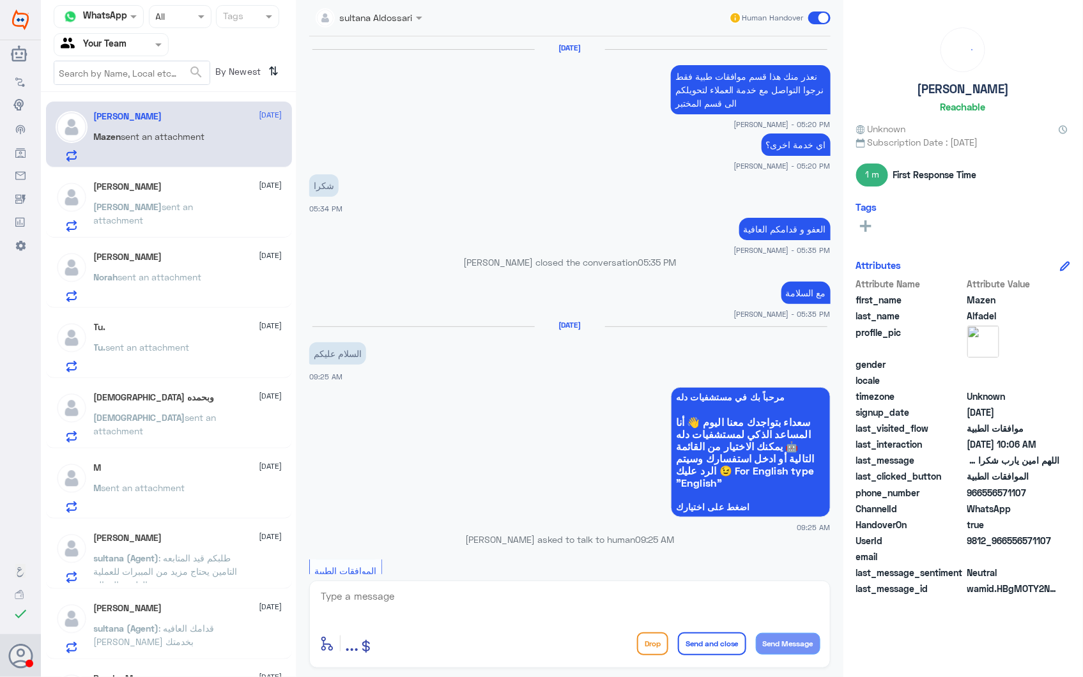
scroll to position [1347, 0]
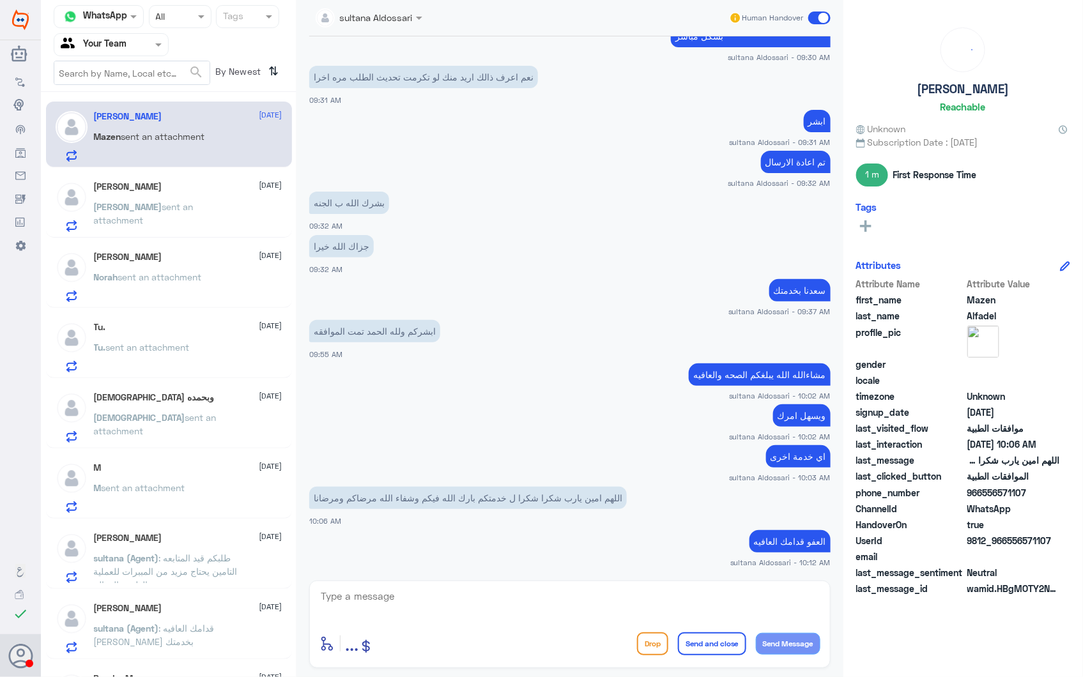
click at [183, 260] on div "[PERSON_NAME] [DATE]" at bounding box center [188, 257] width 189 height 11
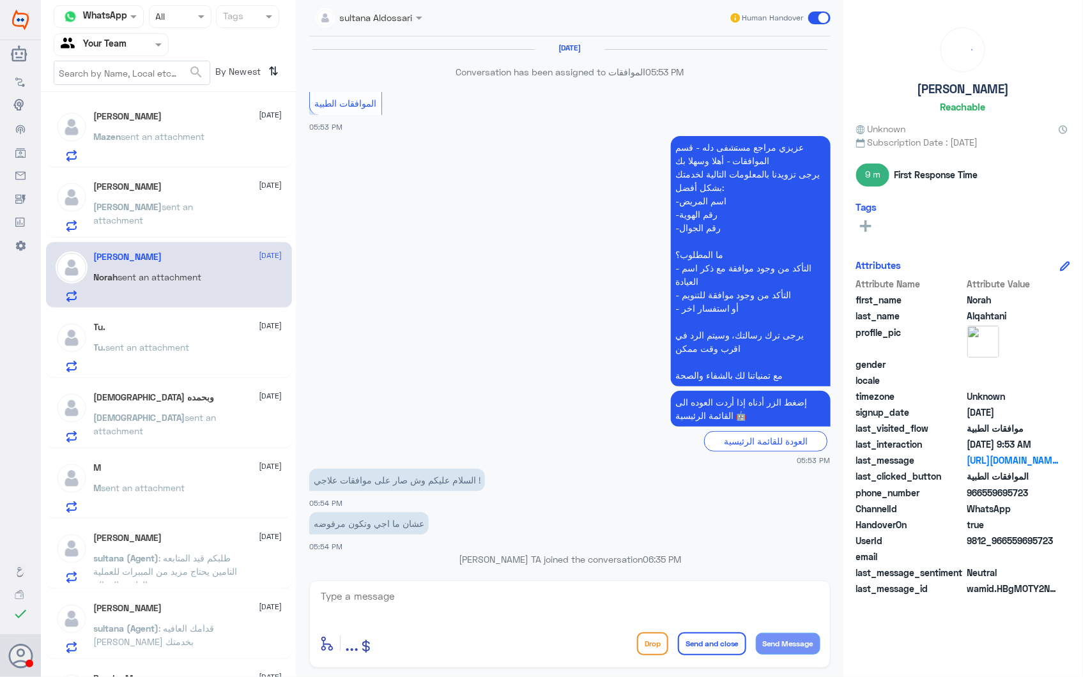
scroll to position [1775, 0]
